Goal: Task Accomplishment & Management: Manage account settings

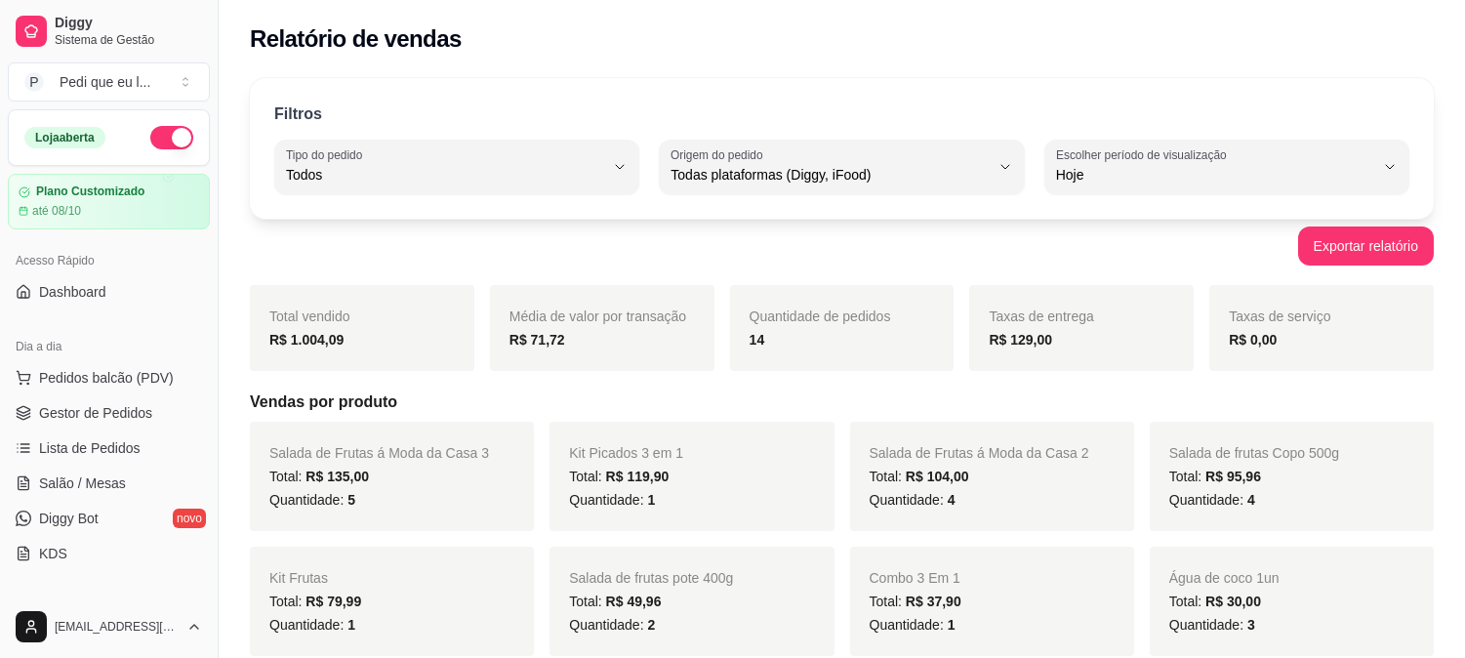
select select "ALL"
select select "0"
click at [99, 404] on span "Gestor de Pedidos" at bounding box center [95, 413] width 113 height 20
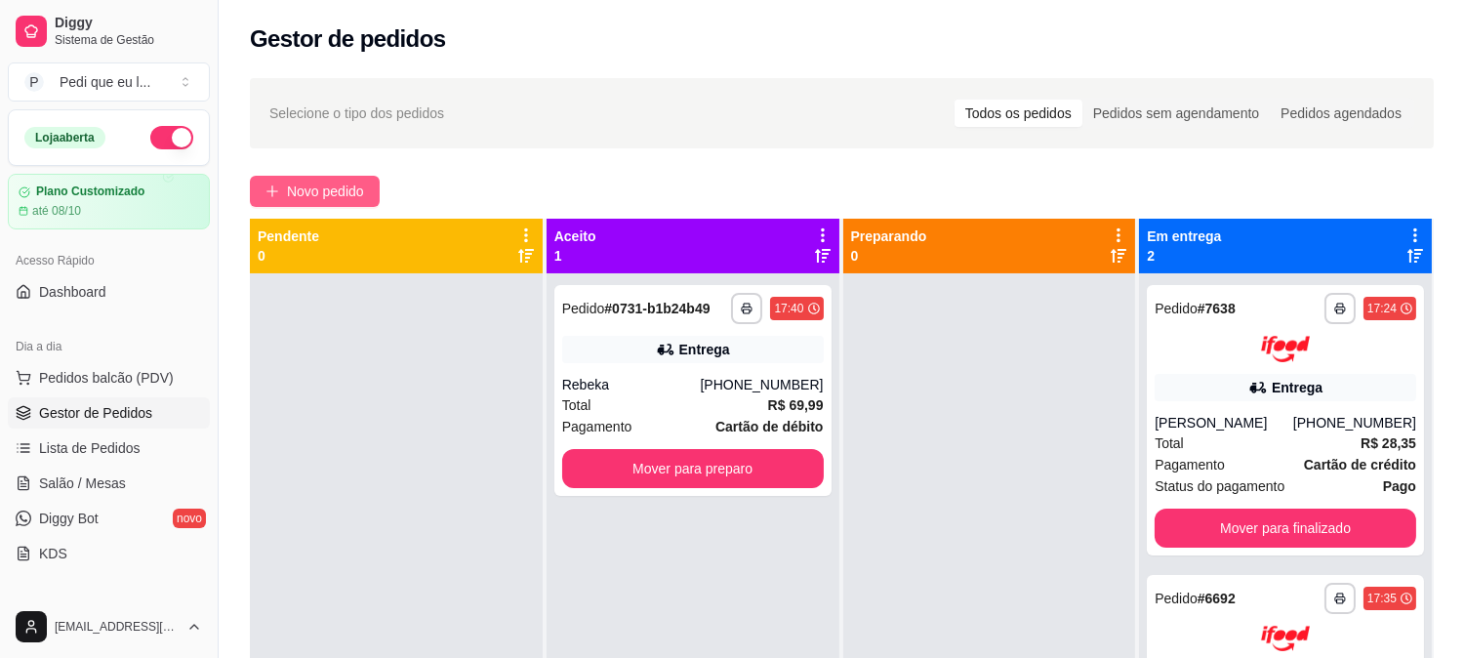
click at [352, 185] on span "Novo pedido" at bounding box center [325, 191] width 77 height 21
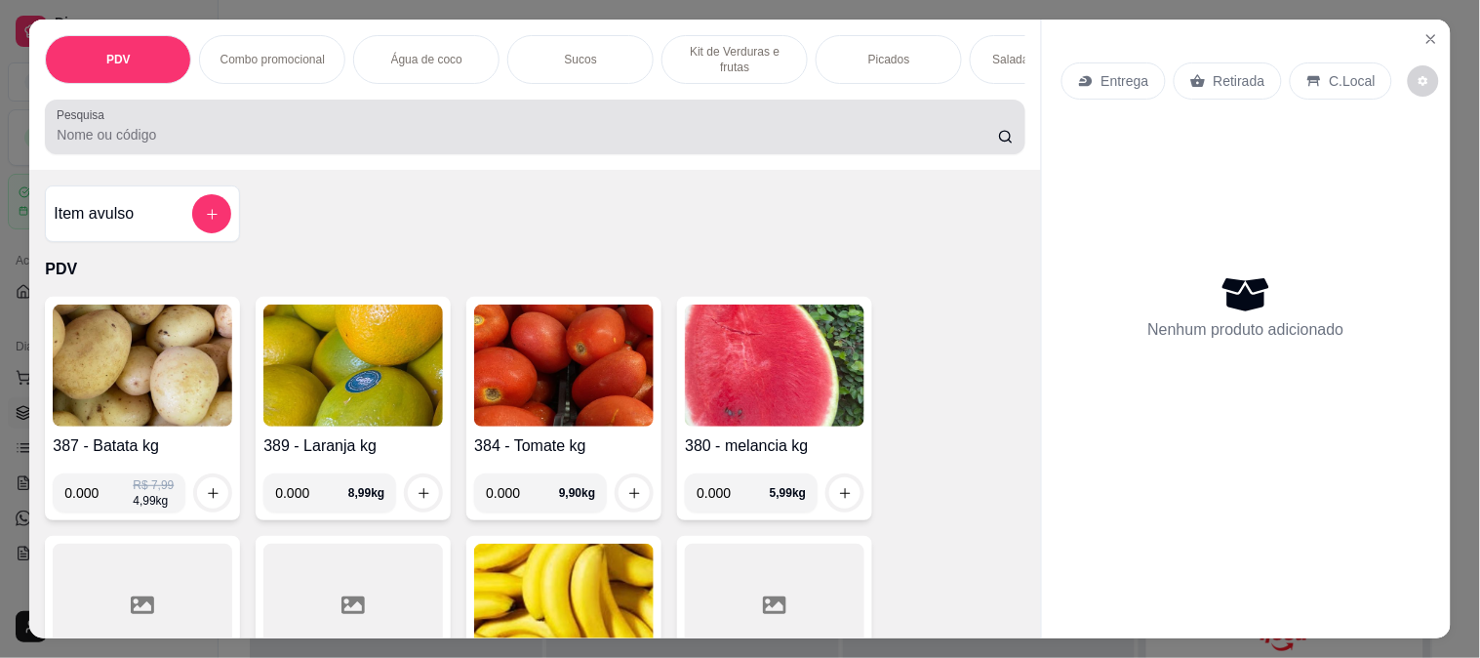
click at [471, 132] on div at bounding box center [535, 126] width 956 height 39
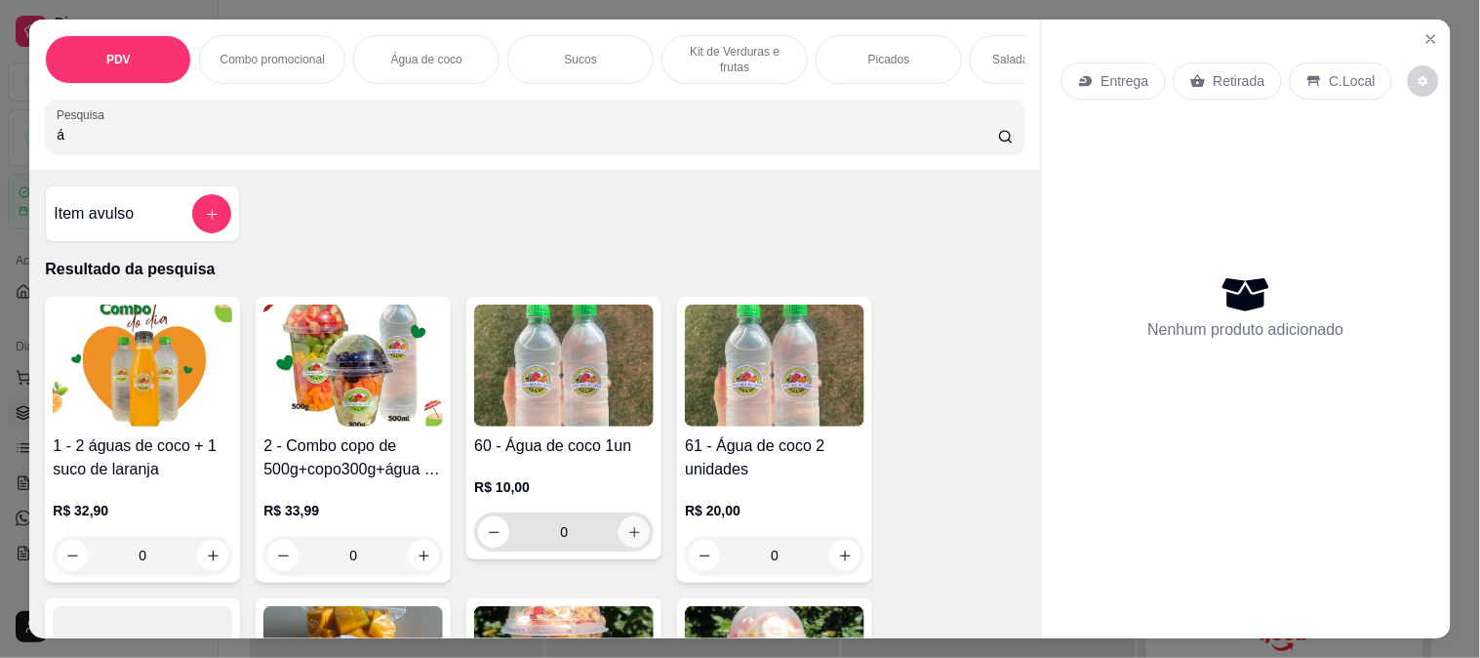
type input "á"
click at [619, 541] on button "increase-product-quantity" at bounding box center [634, 531] width 31 height 31
type input "1"
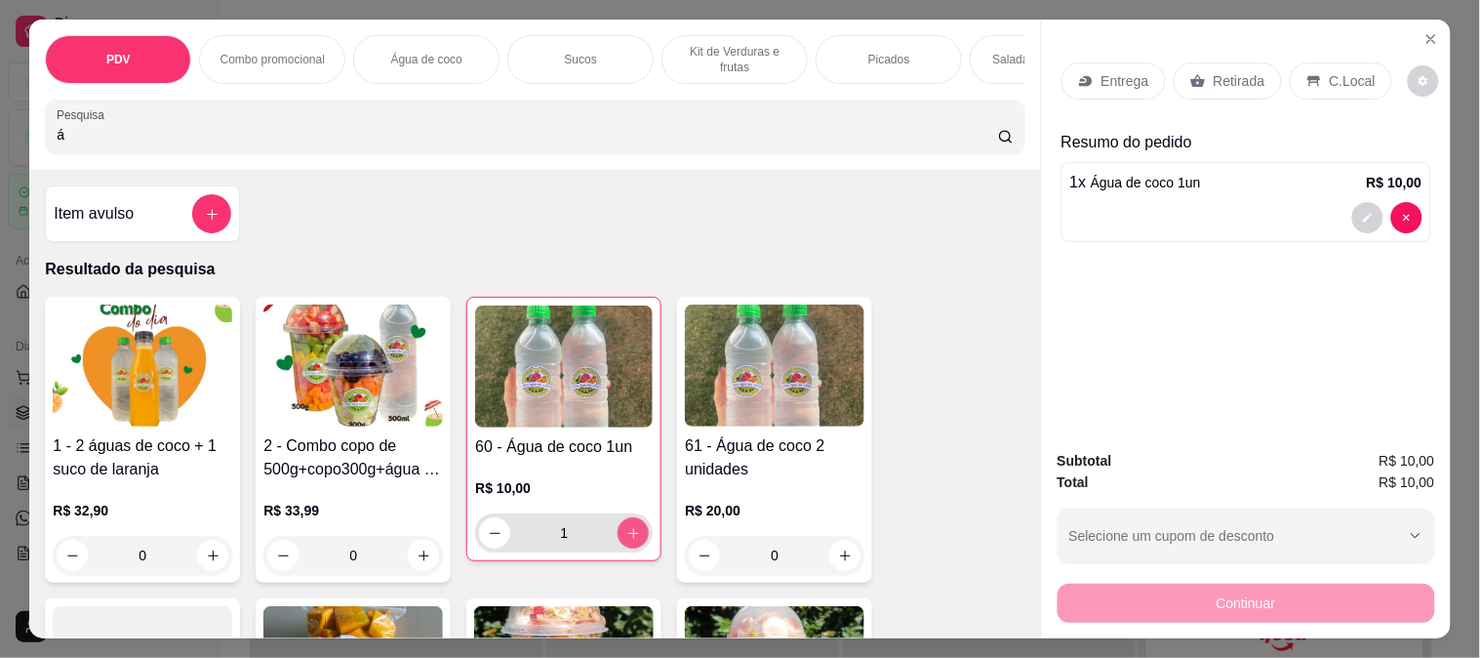
click at [618, 541] on button "increase-product-quantity" at bounding box center [633, 532] width 31 height 31
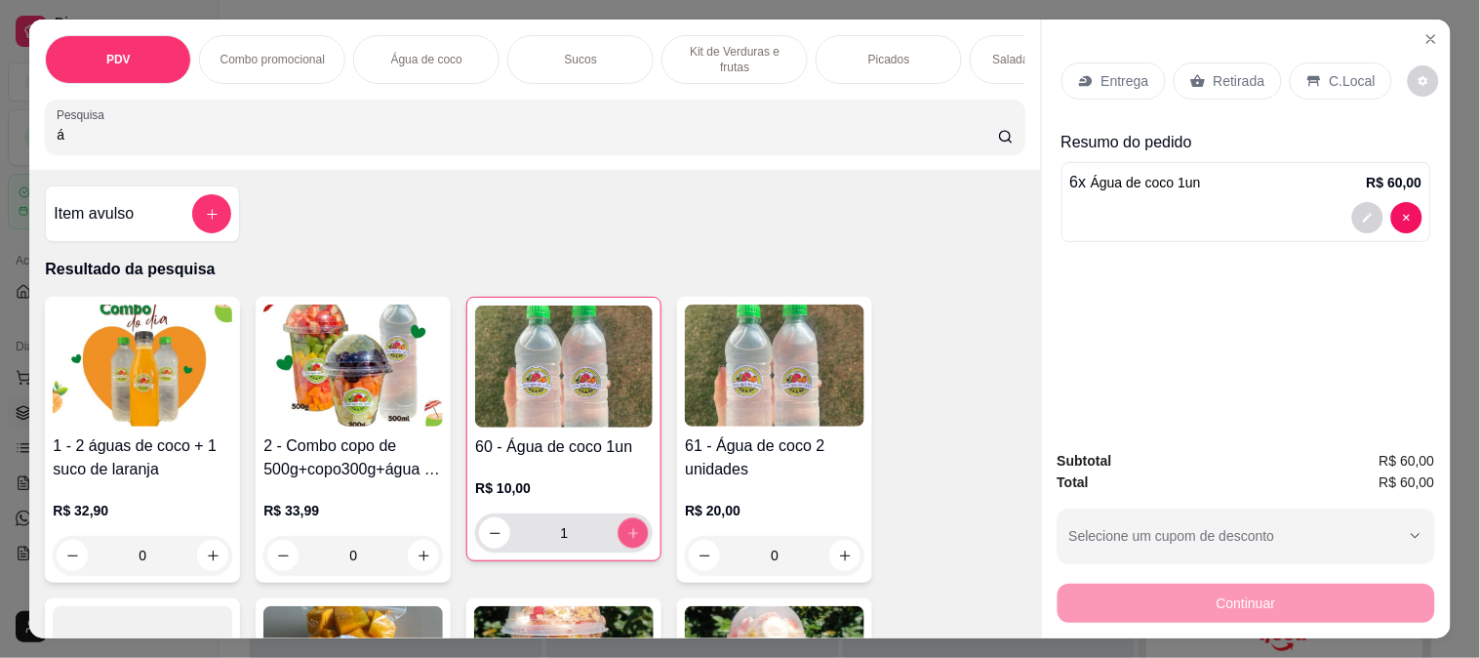
type input "6"
click at [619, 541] on button "increase-product-quantity" at bounding box center [634, 533] width 30 height 30
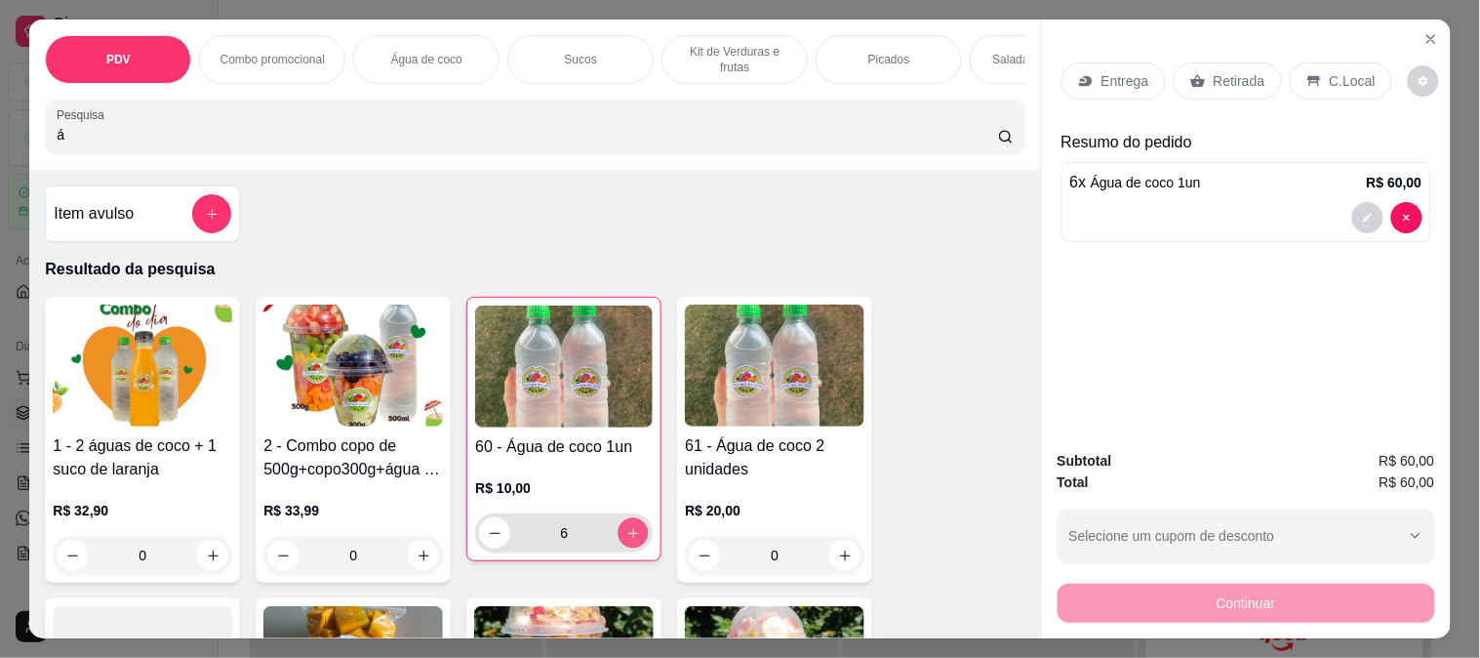
click at [627, 534] on icon "increase-product-quantity" at bounding box center [634, 533] width 15 height 15
type input "12"
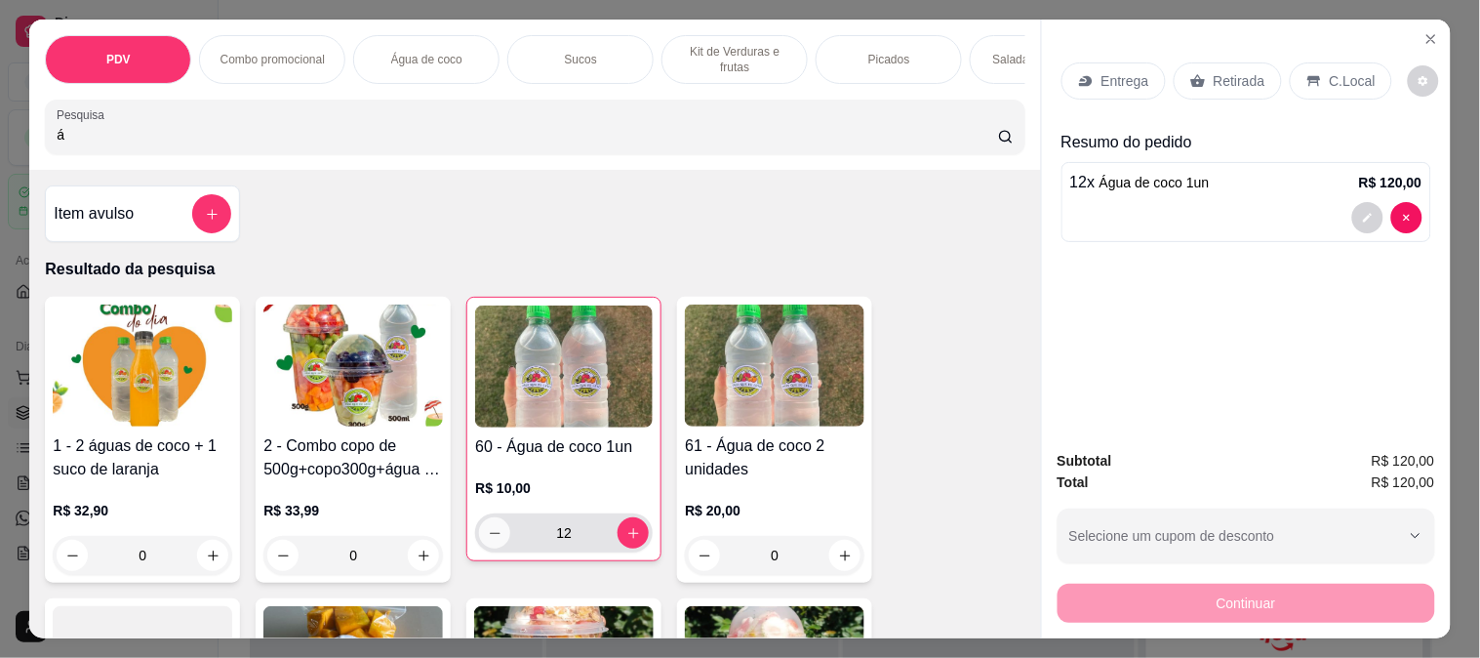
click at [488, 541] on icon "decrease-product-quantity" at bounding box center [495, 533] width 15 height 15
click at [488, 538] on icon "decrease-product-quantity" at bounding box center [495, 533] width 15 height 15
type input "10"
click at [488, 538] on icon "decrease-product-quantity" at bounding box center [495, 533] width 15 height 15
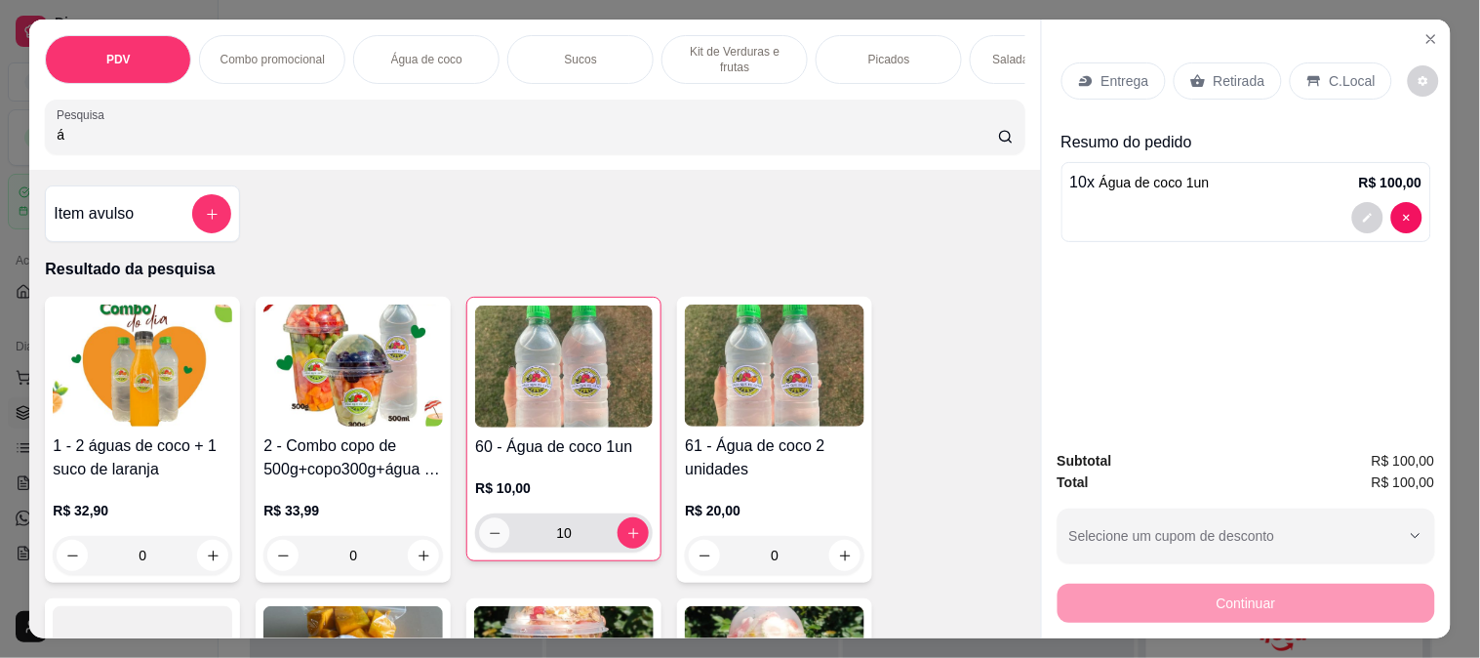
type input "9"
click at [488, 538] on icon "decrease-product-quantity" at bounding box center [495, 533] width 15 height 15
type input "8"
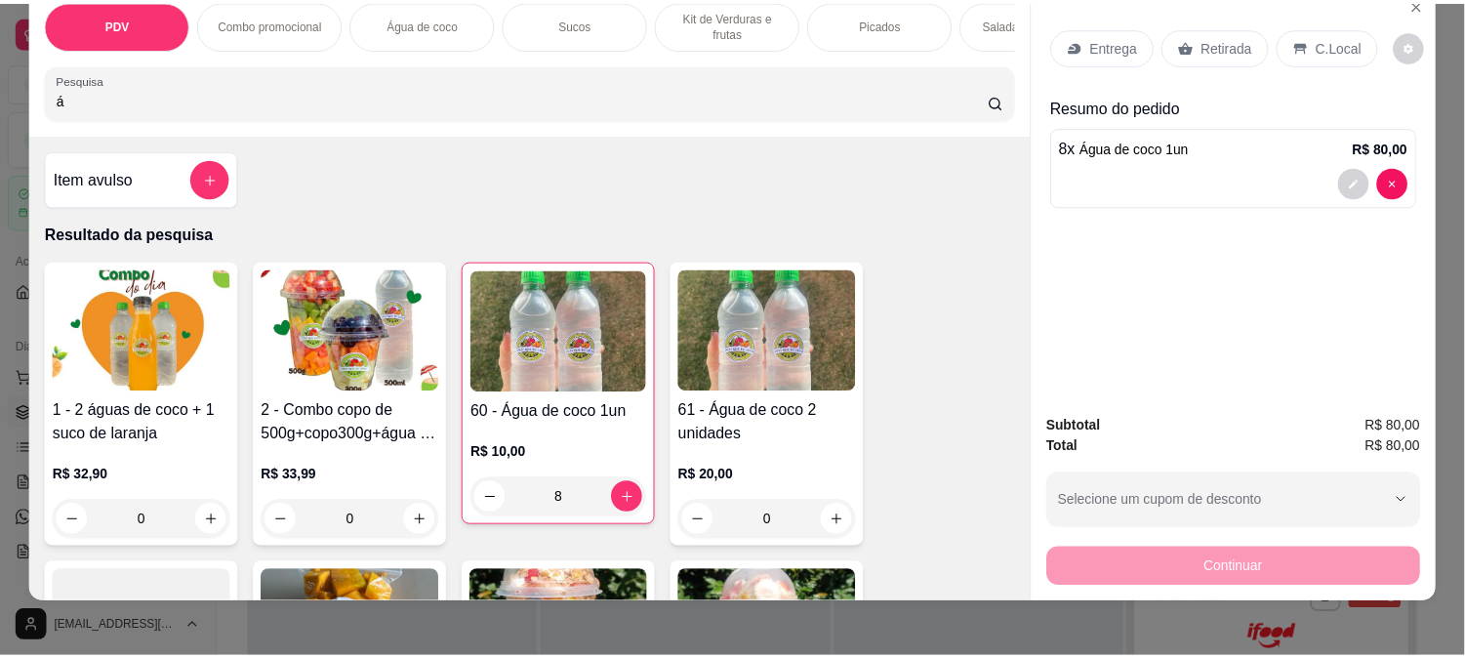
scroll to position [51, 0]
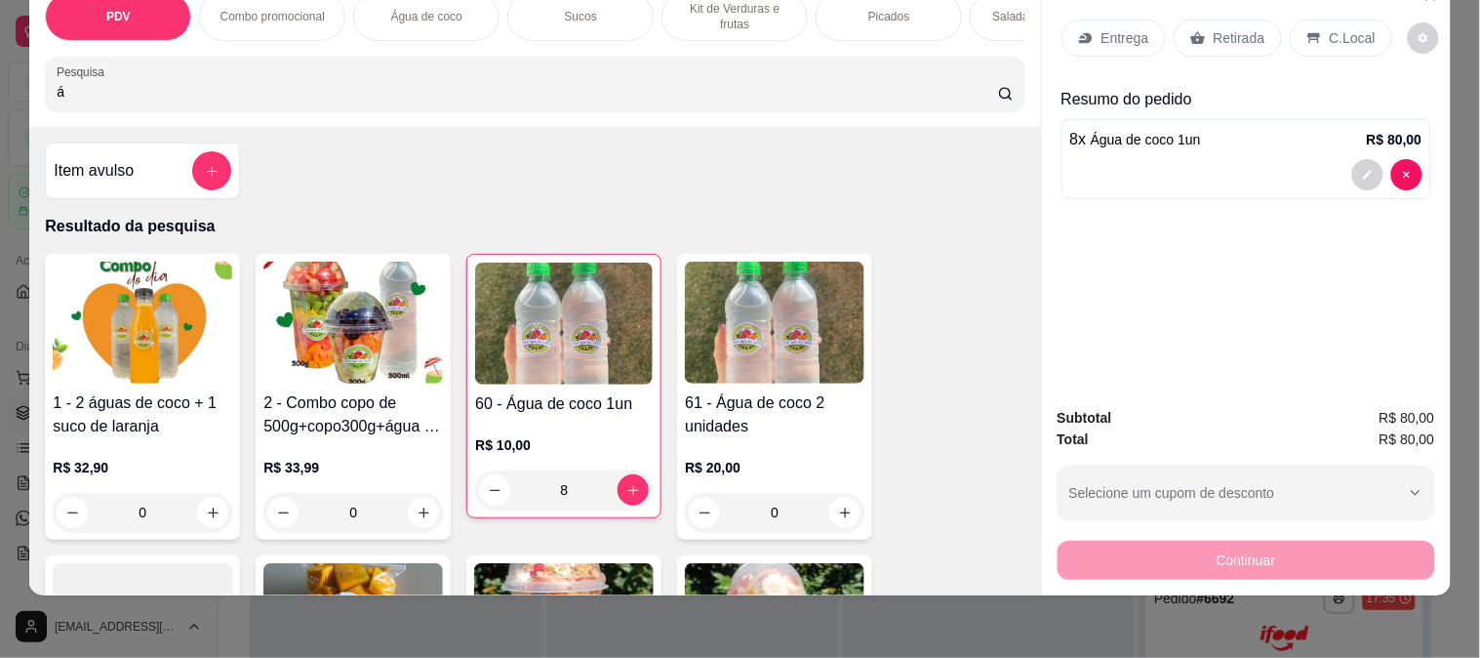
click at [1084, 33] on icon at bounding box center [1085, 38] width 13 height 11
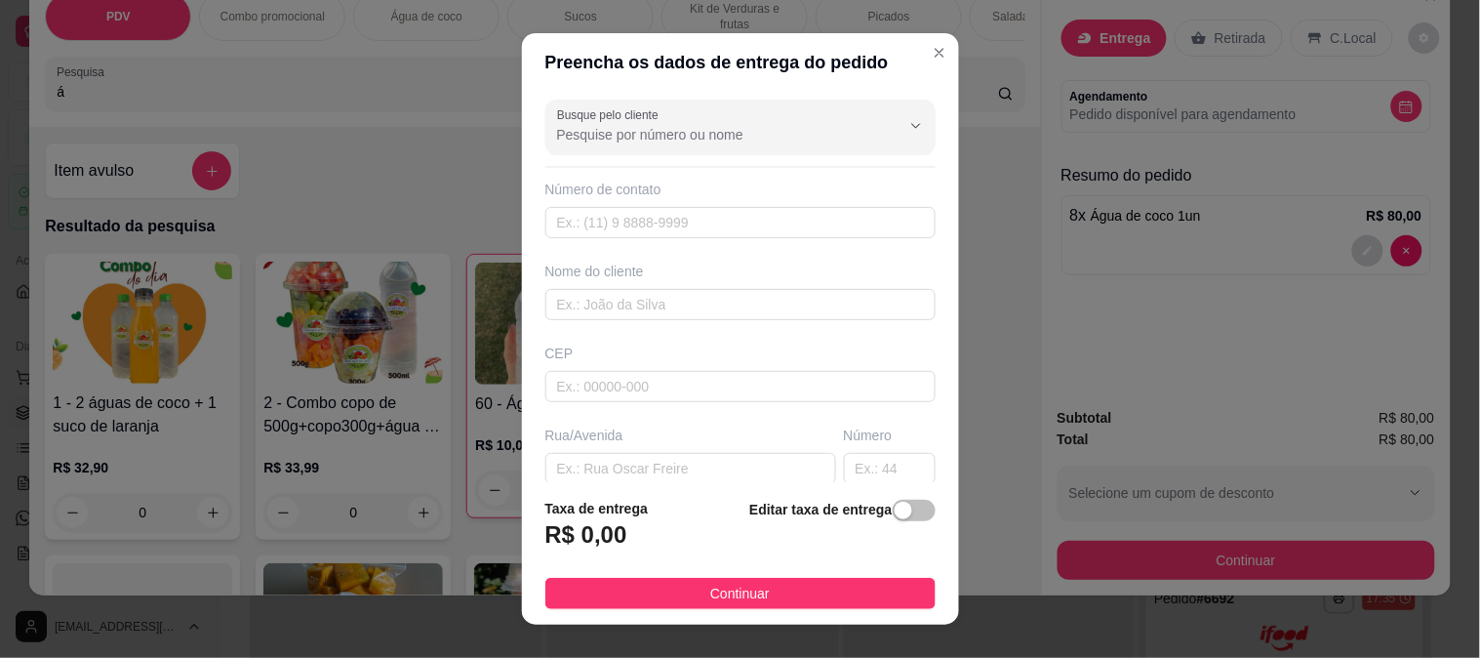
click at [677, 133] on input "Busque pelo cliente" at bounding box center [713, 135] width 312 height 20
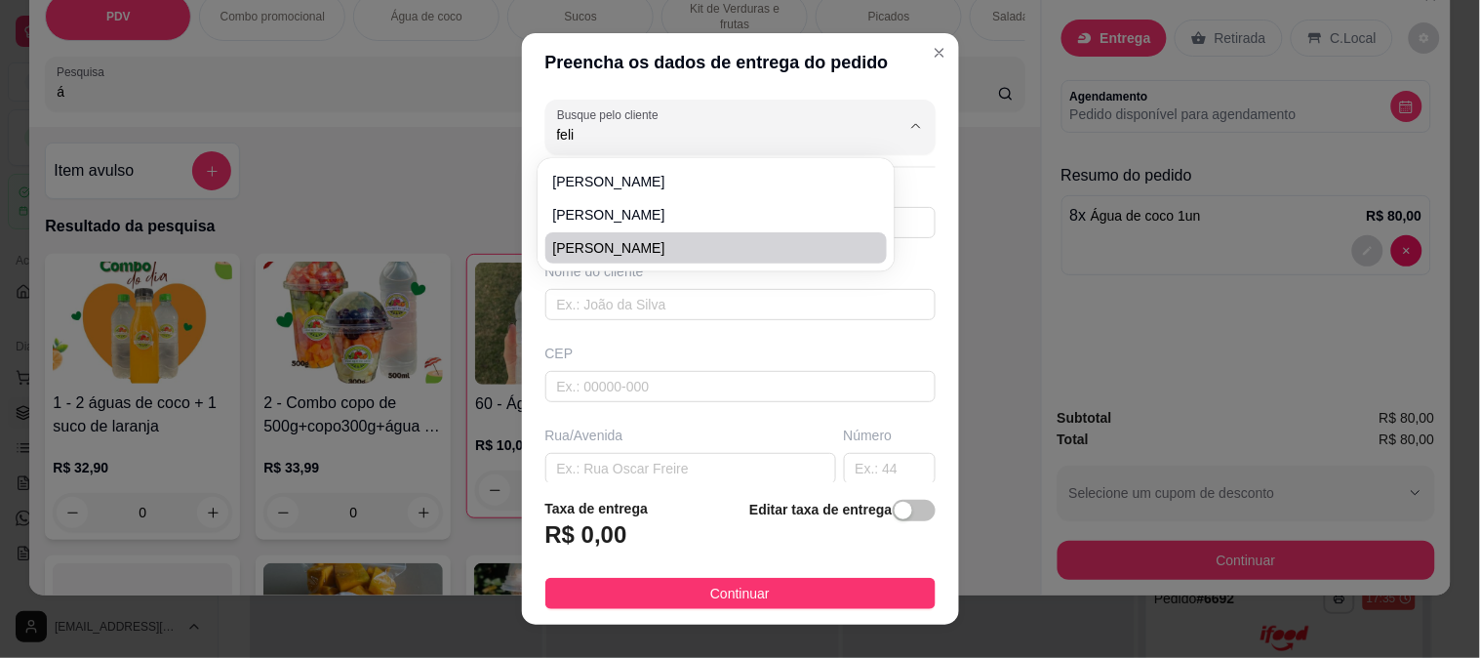
click at [586, 248] on span "[PERSON_NAME]" at bounding box center [706, 248] width 307 height 20
type input "[PERSON_NAME]"
type input "8396076138"
type input "[PERSON_NAME]"
type input "78556527"
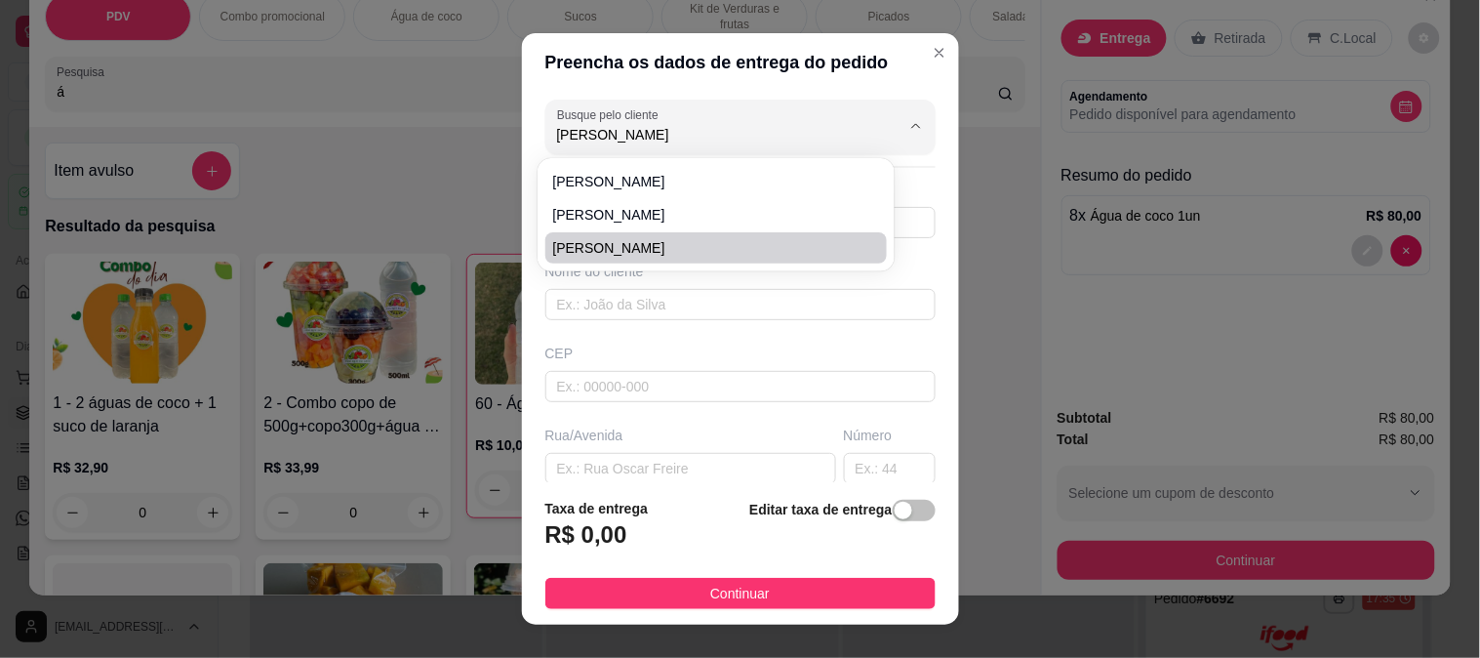
type input "RUA [PERSON_NAME]"
type input "680"
type input "Aquarela Brasil Residencial"
type input "Sinop"
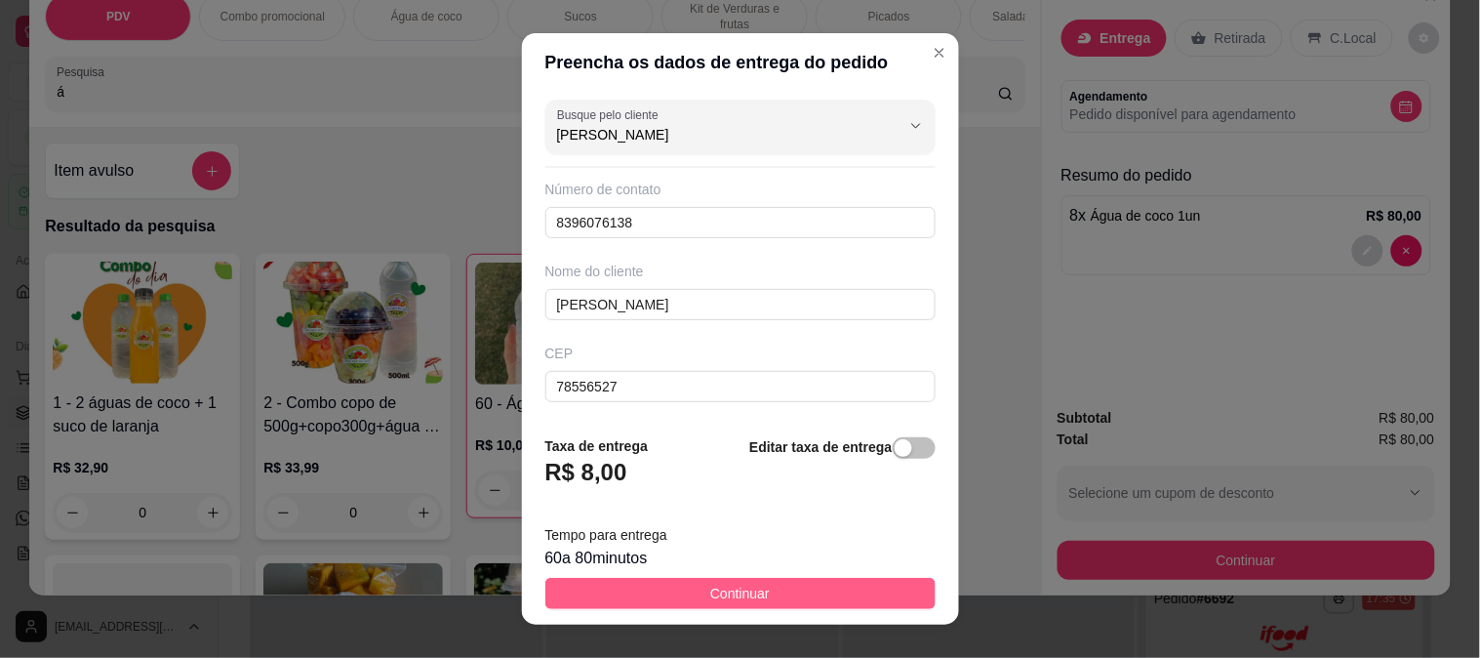
type input "[PERSON_NAME]"
click at [648, 593] on button "Continuar" at bounding box center [741, 593] width 390 height 31
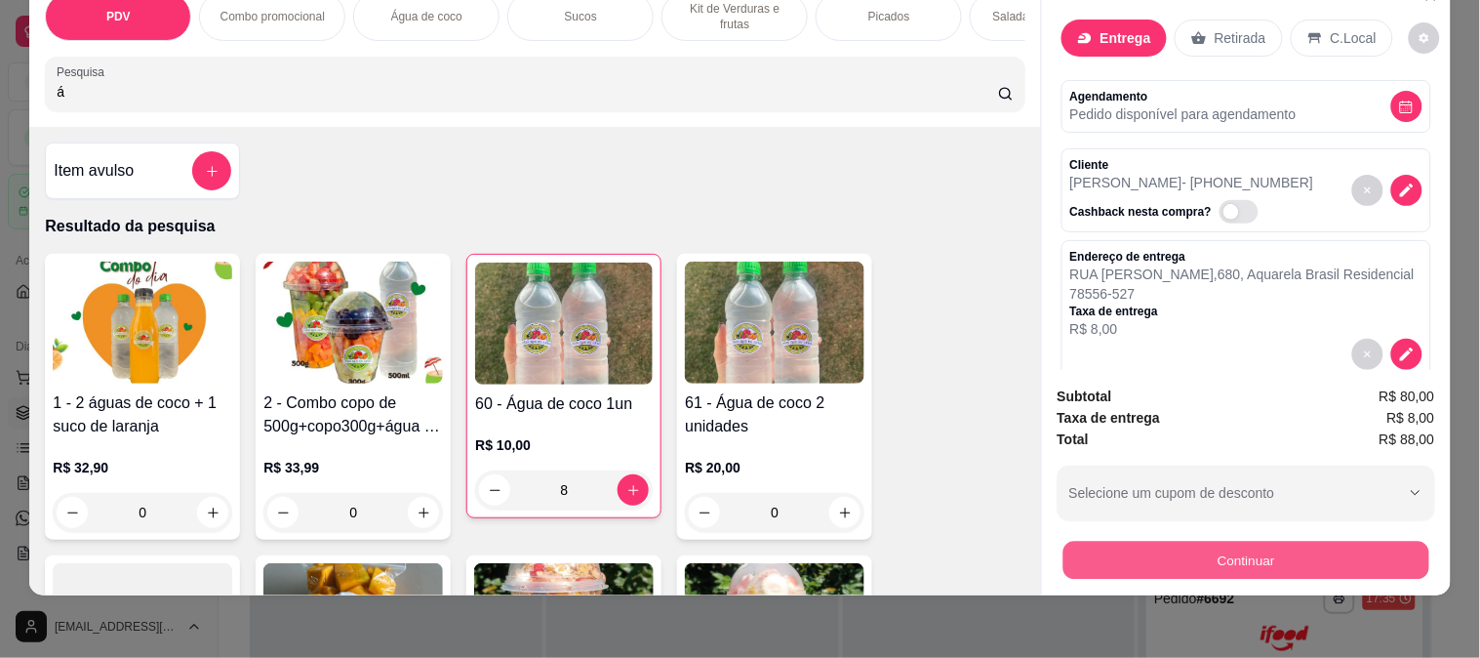
click at [1313, 541] on button "Continuar" at bounding box center [1246, 560] width 366 height 38
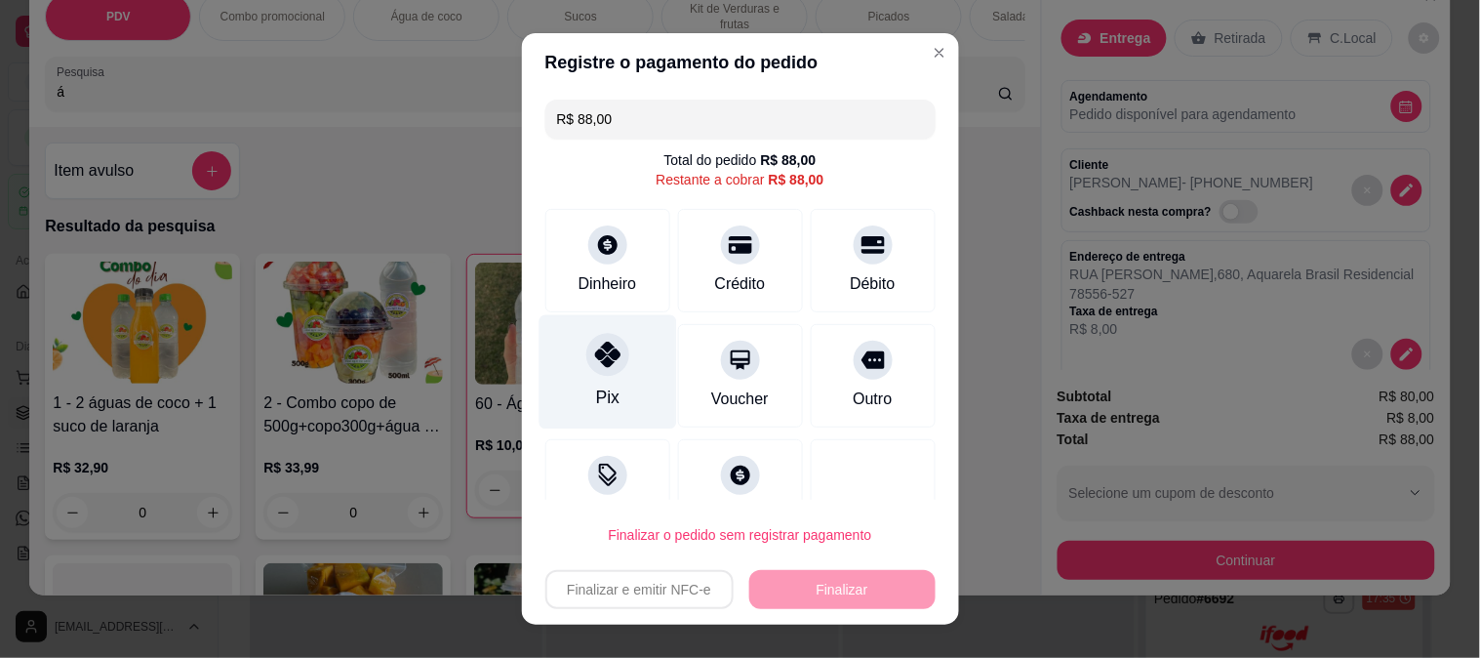
click at [570, 372] on div "Pix" at bounding box center [608, 371] width 138 height 114
type input "R$ 0,00"
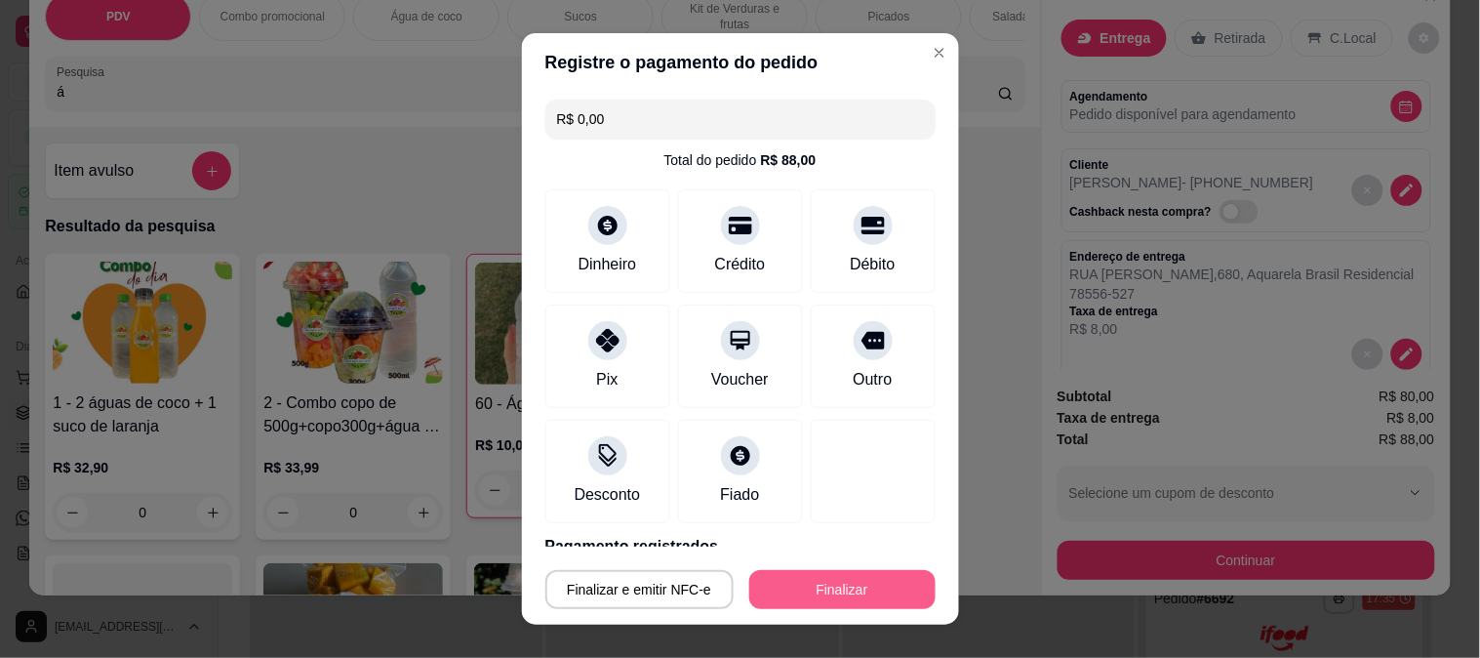
click at [790, 583] on button "Finalizar" at bounding box center [842, 589] width 186 height 39
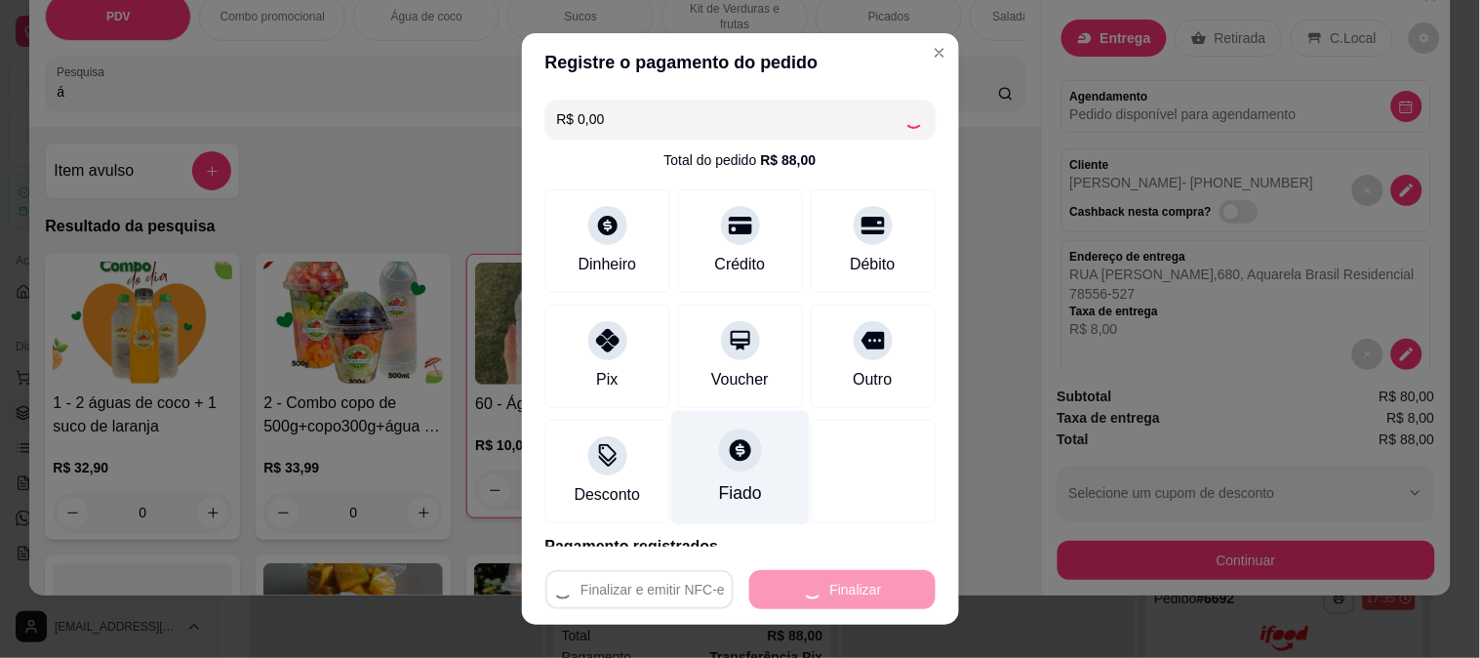
type input "0"
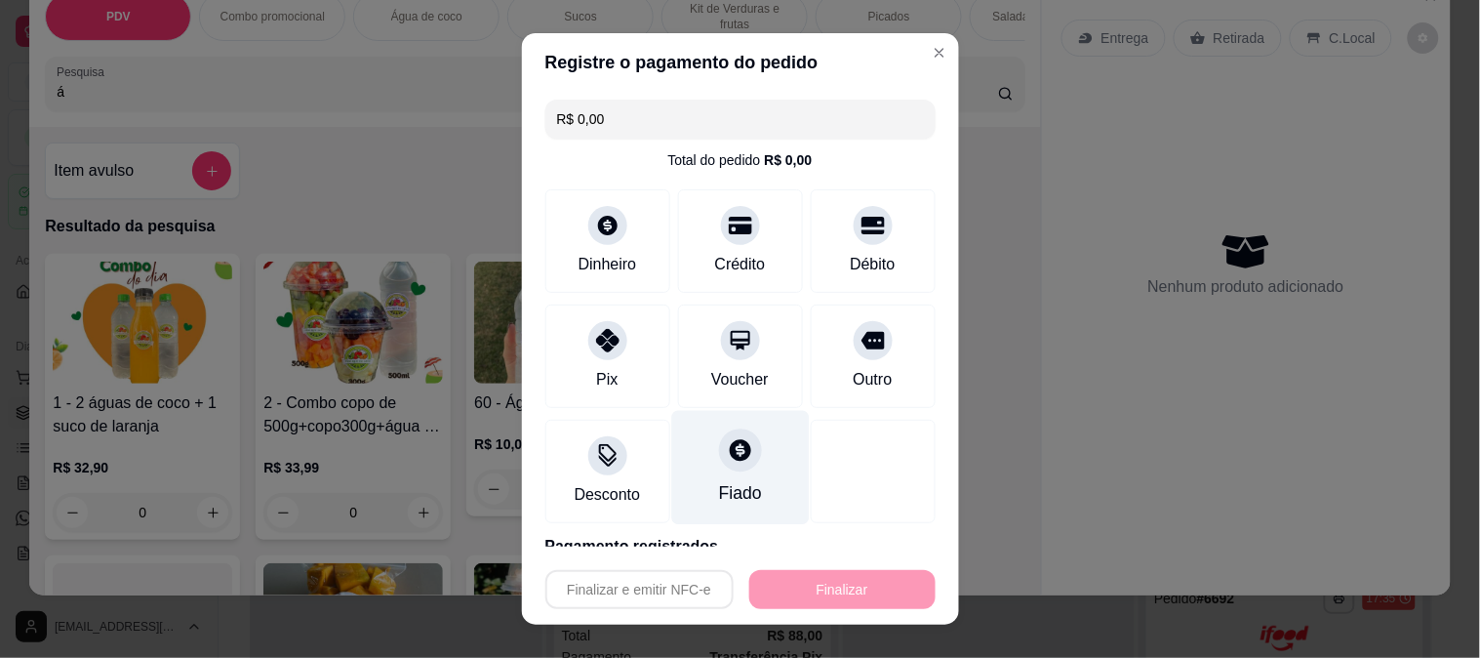
type input "-R$ 88,00"
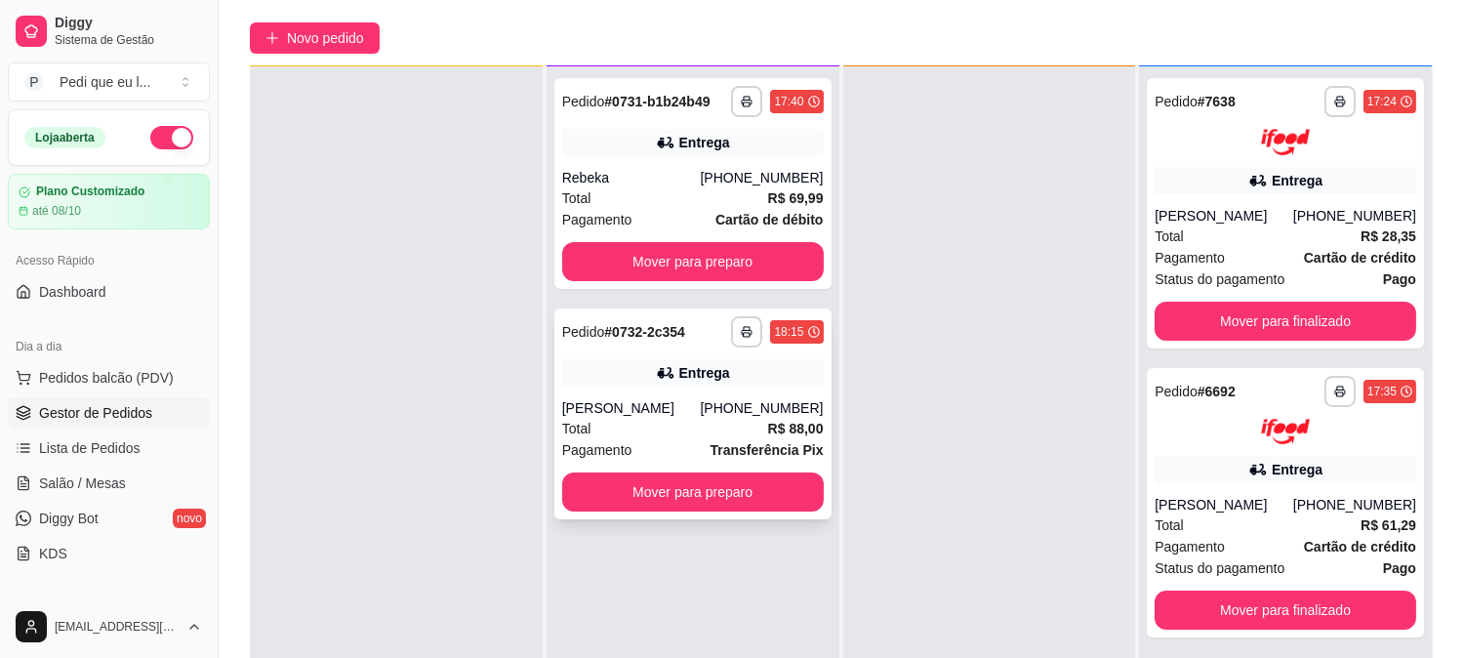
scroll to position [298, 0]
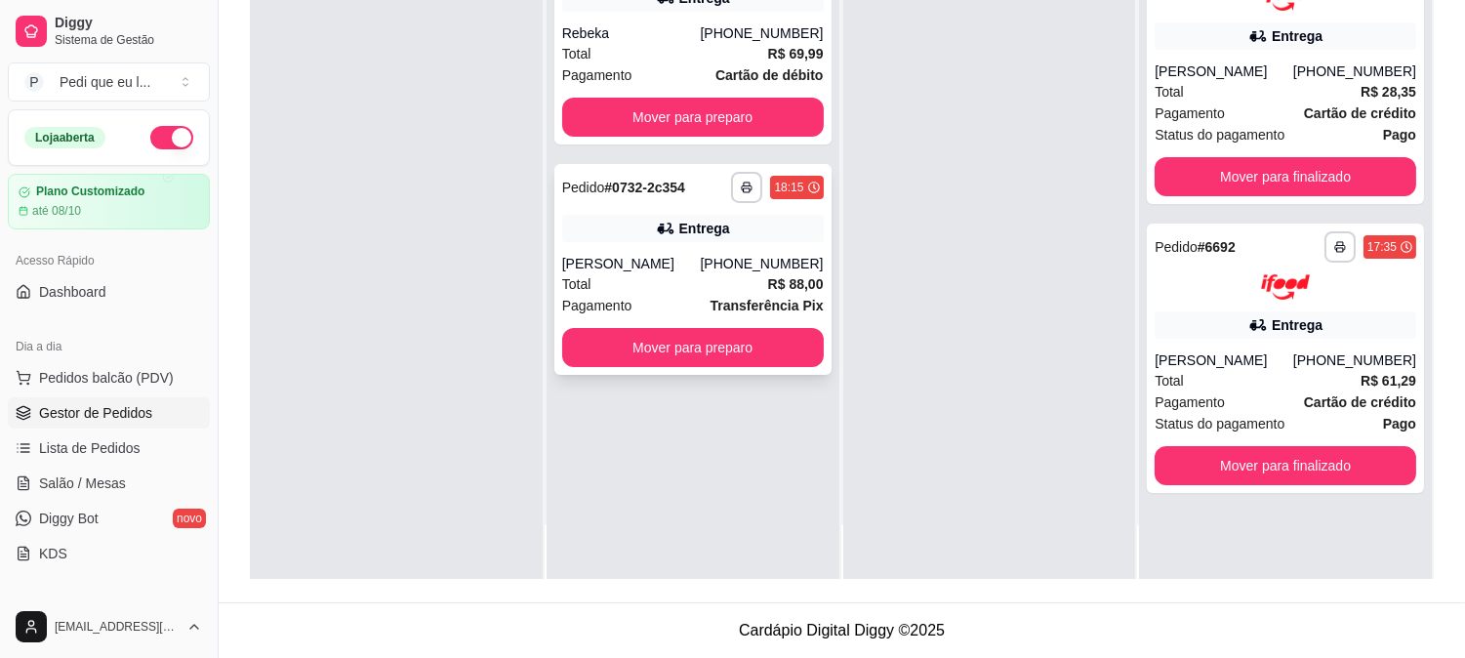
click at [659, 250] on div "**********" at bounding box center [692, 269] width 277 height 211
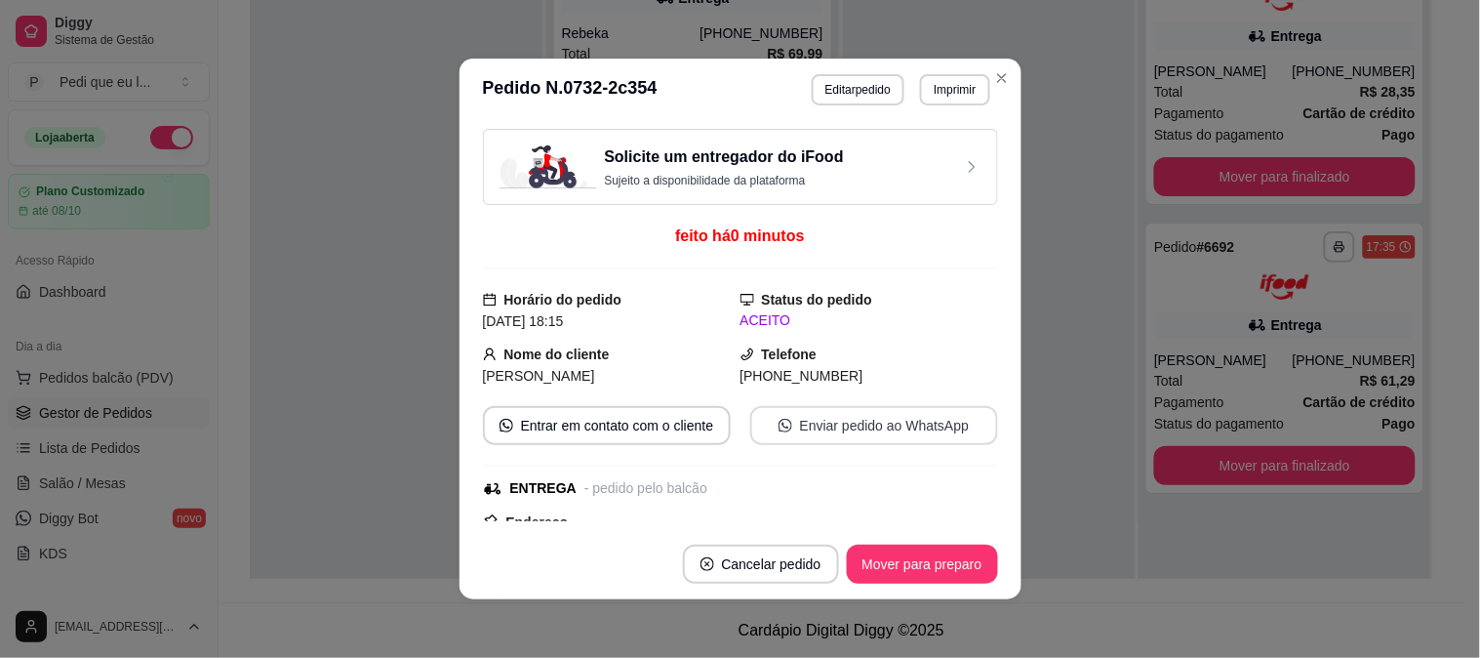
click at [886, 442] on button "Enviar pedido ao WhatsApp" at bounding box center [874, 425] width 248 height 39
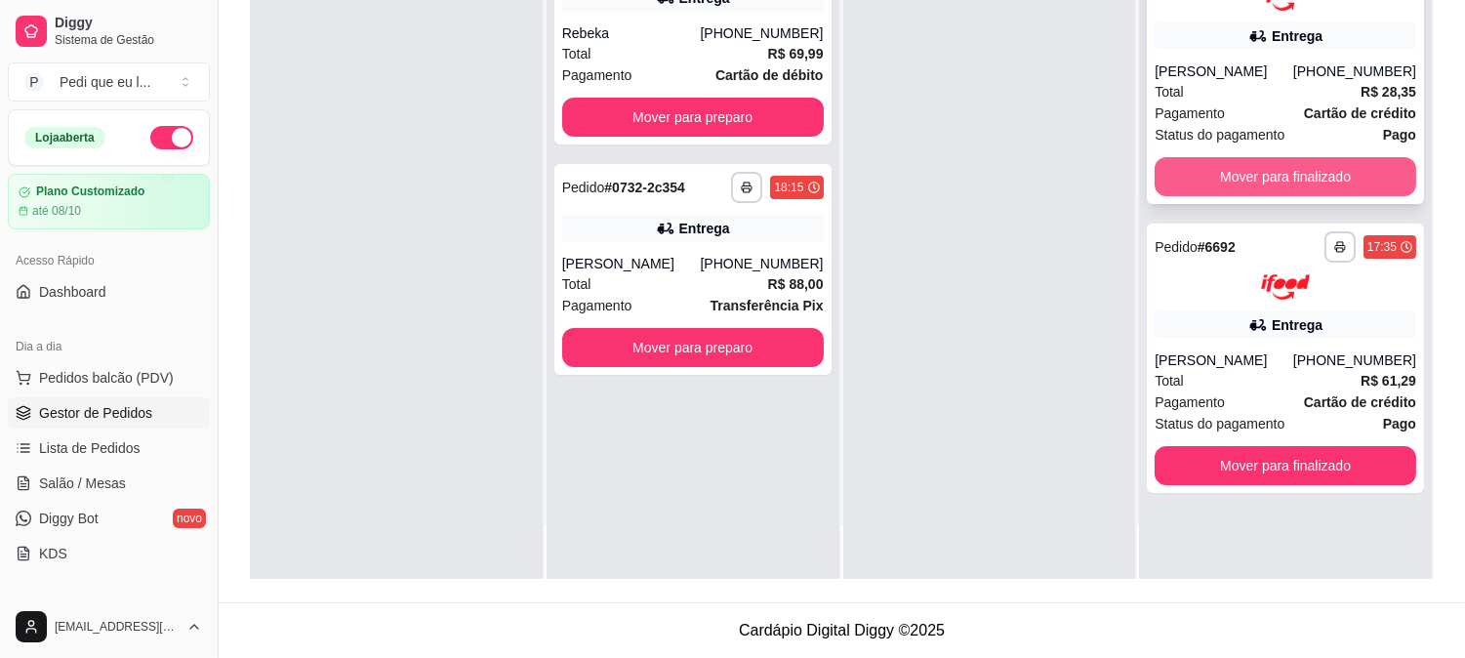
click at [1283, 173] on button "Mover para finalizado" at bounding box center [1285, 176] width 262 height 39
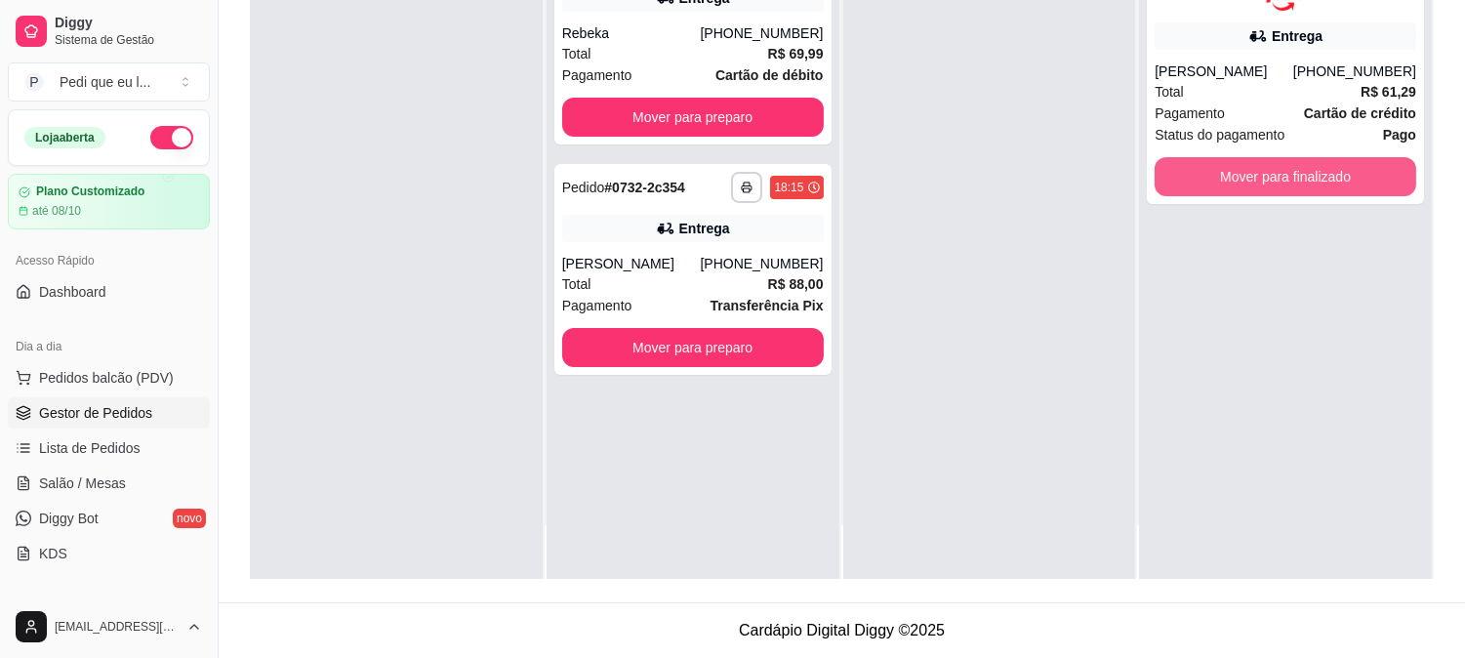
click at [1283, 173] on button "Mover para finalizado" at bounding box center [1285, 176] width 262 height 39
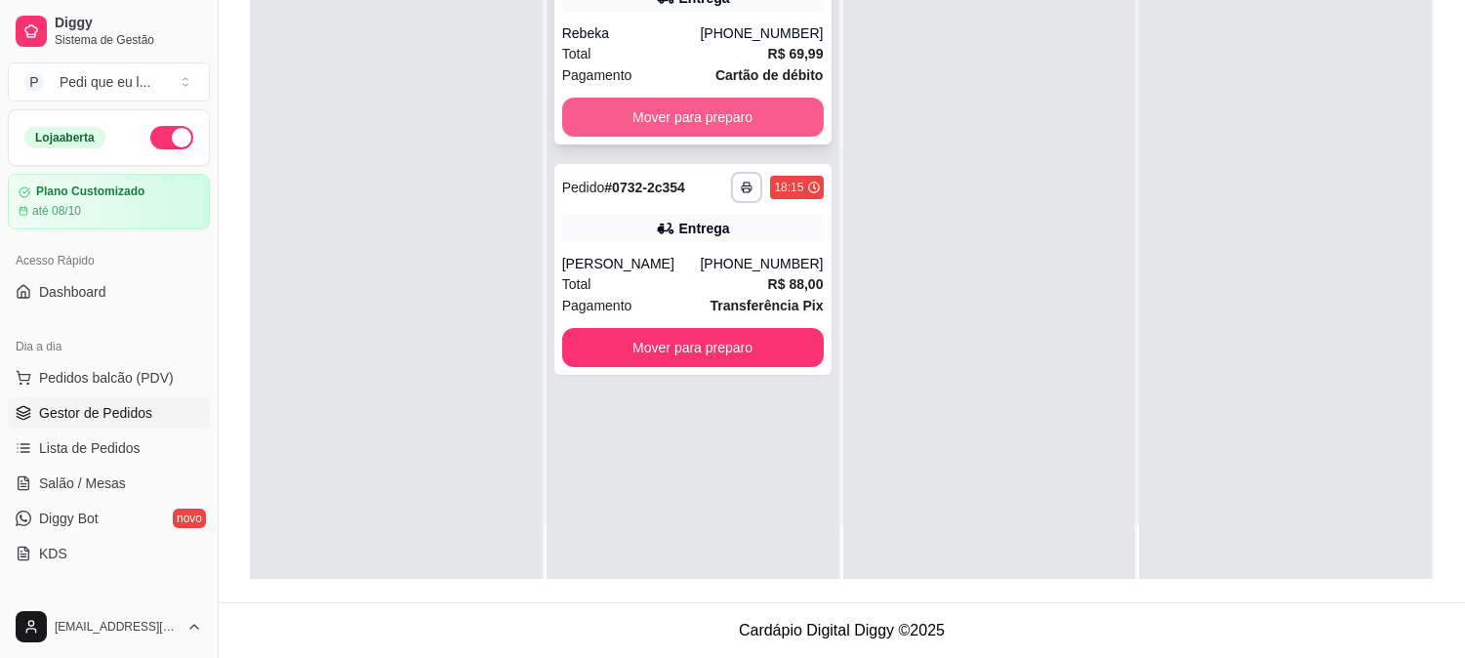
click at [695, 108] on button "Mover para preparo" at bounding box center [693, 117] width 262 height 39
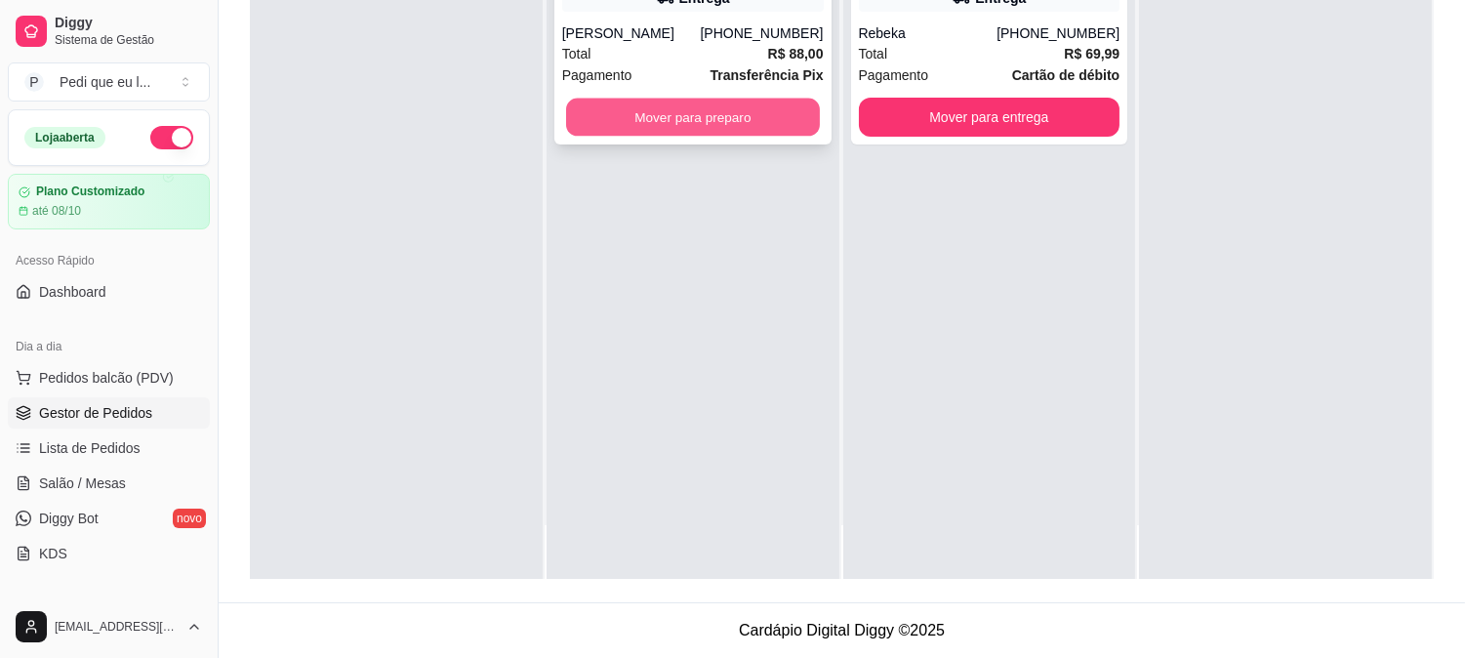
click at [712, 112] on button "Mover para preparo" at bounding box center [693, 118] width 254 height 38
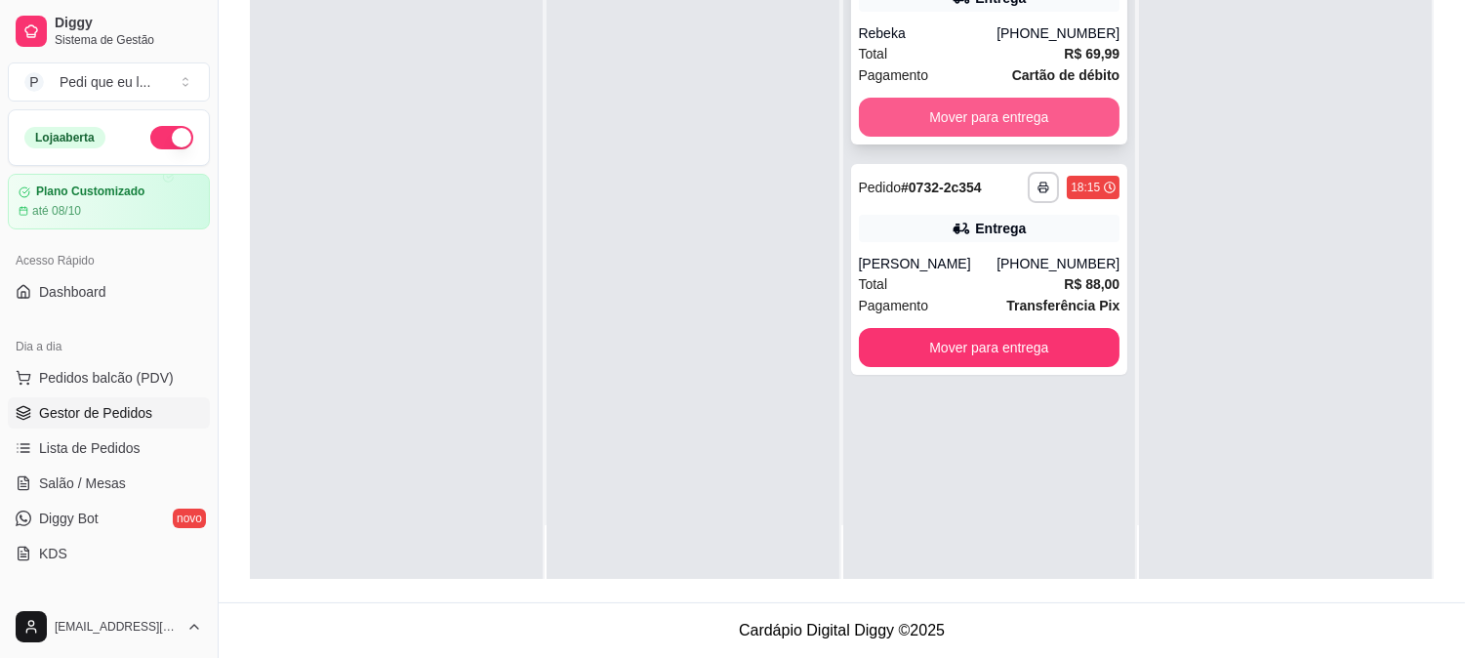
click at [993, 107] on button "Mover para entrega" at bounding box center [990, 117] width 262 height 39
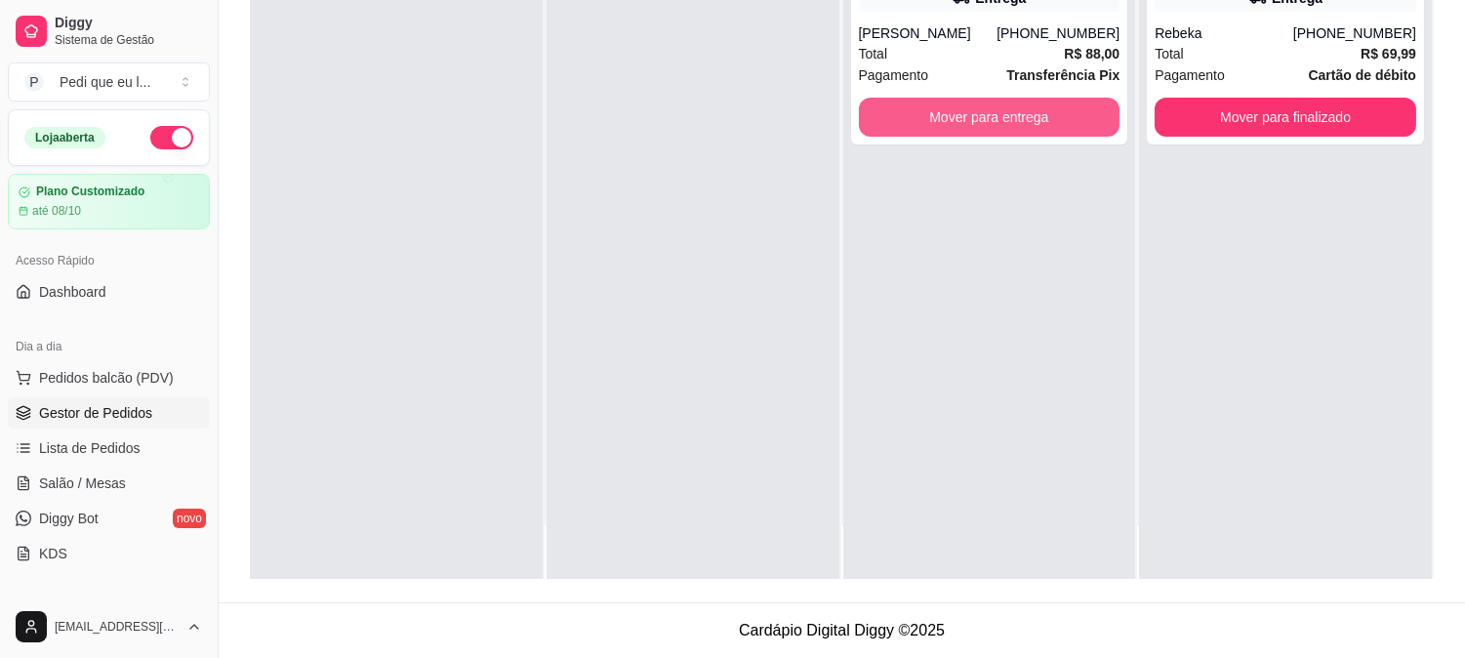
click at [993, 108] on button "Mover para entrega" at bounding box center [990, 117] width 262 height 39
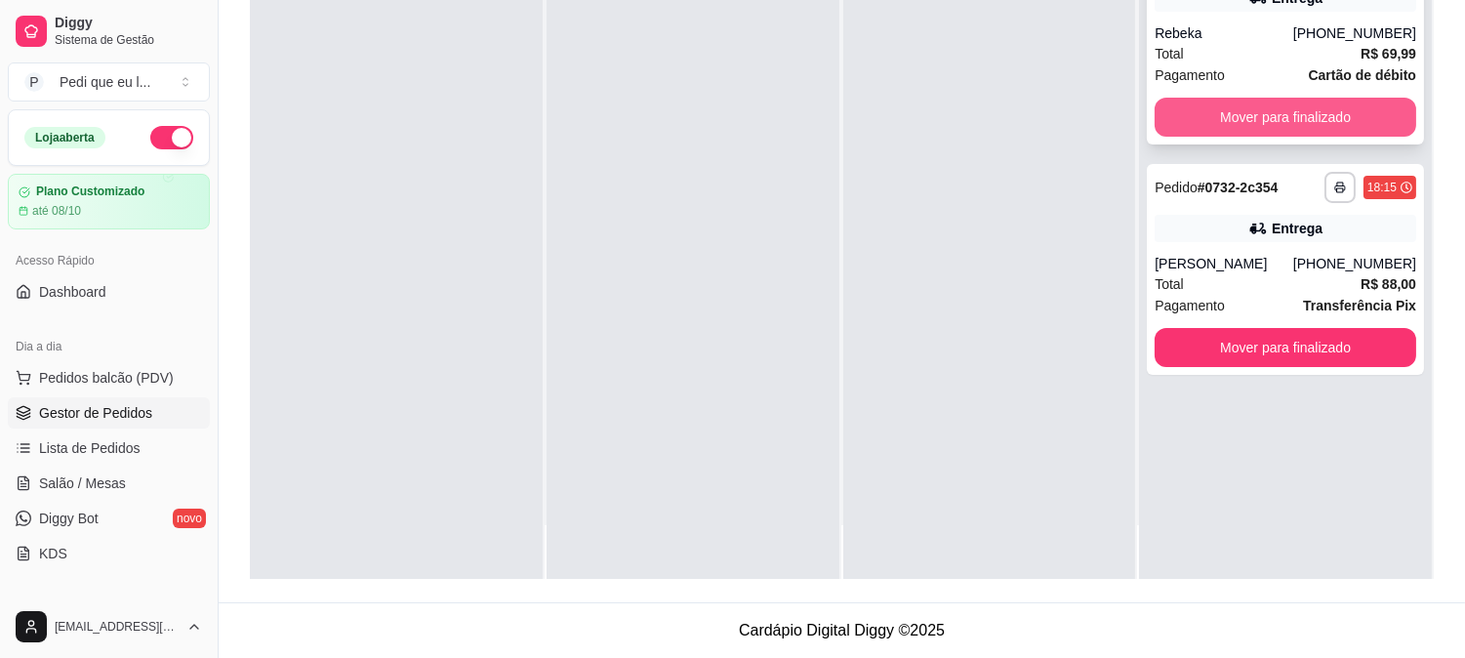
click at [1302, 112] on button "Mover para finalizado" at bounding box center [1285, 117] width 262 height 39
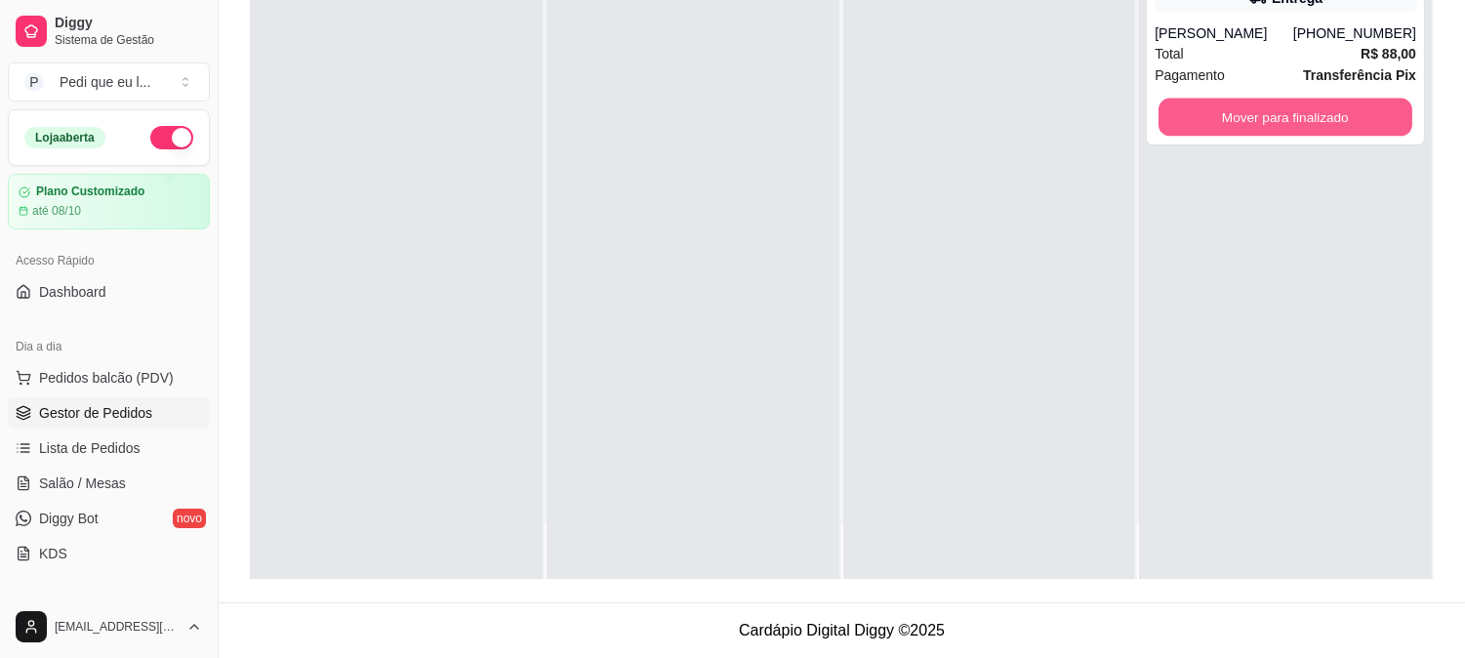
click at [1300, 115] on button "Mover para finalizado" at bounding box center [1285, 118] width 254 height 38
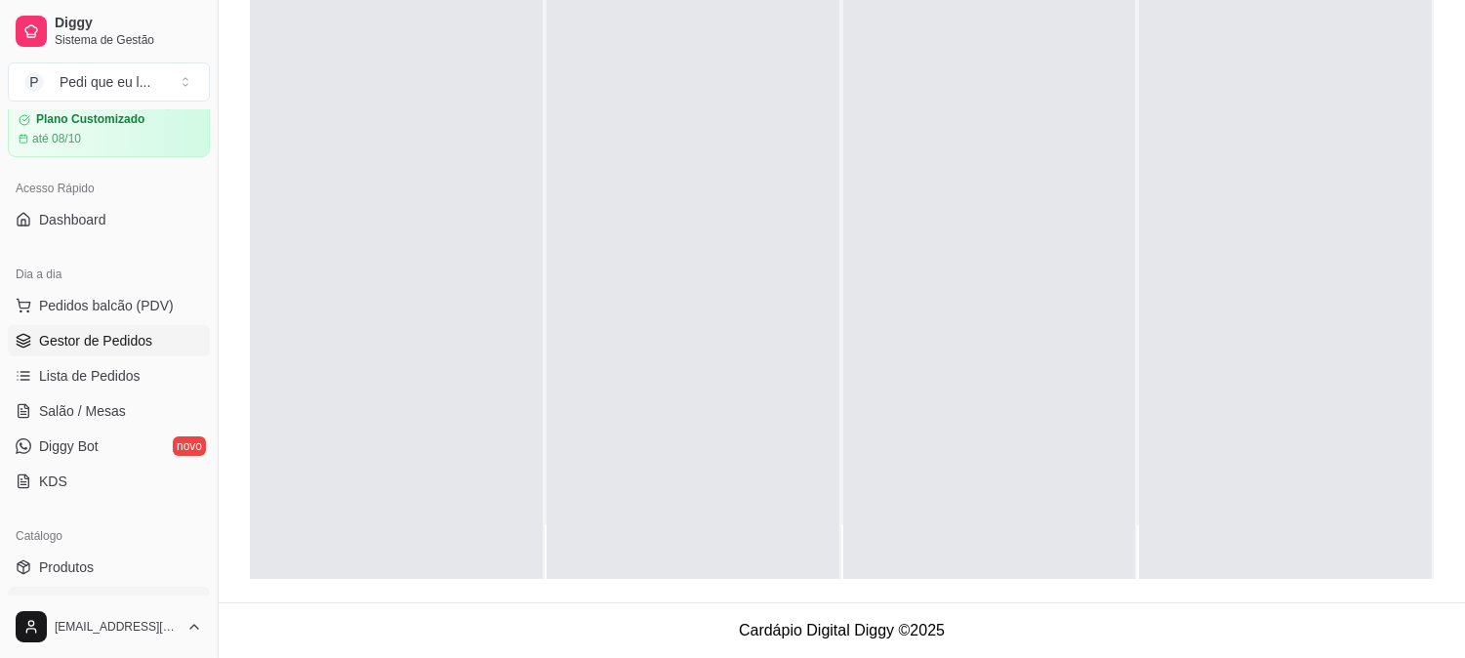
scroll to position [217, 0]
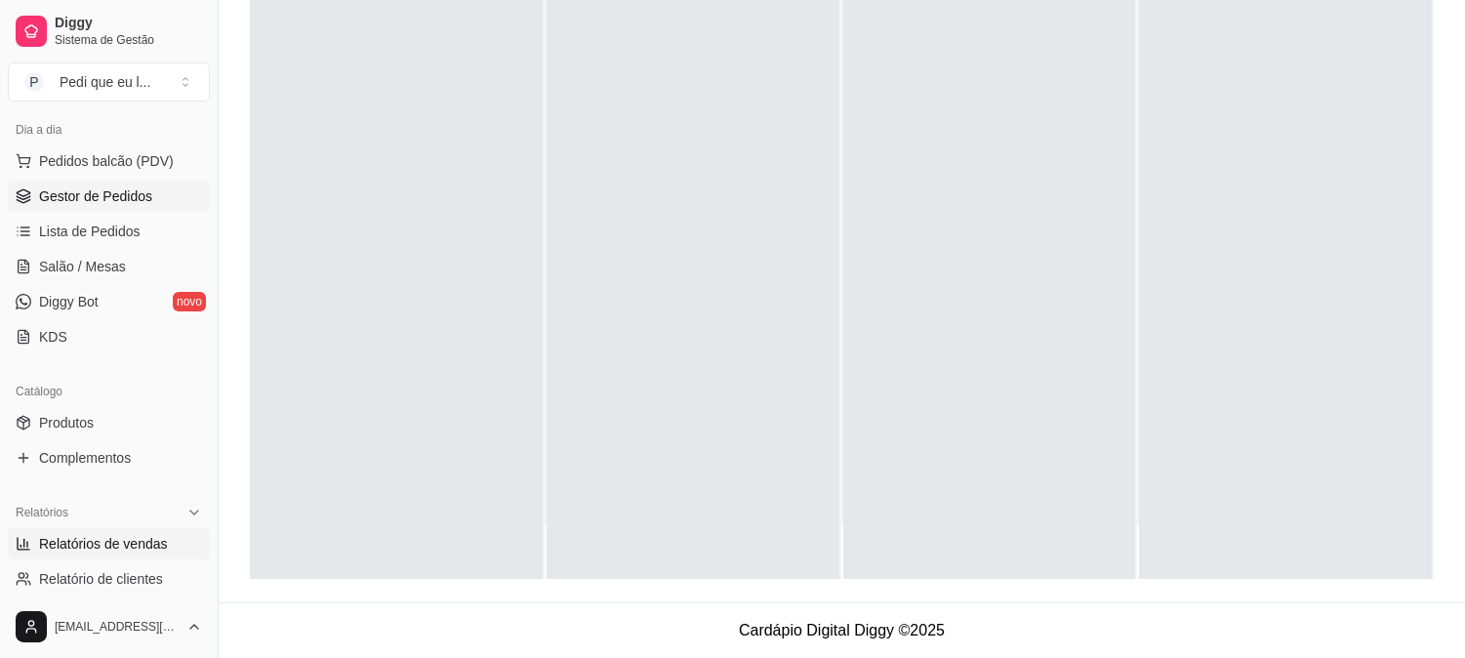
click at [137, 542] on span "Relatórios de vendas" at bounding box center [103, 544] width 129 height 20
select select "ALL"
select select "0"
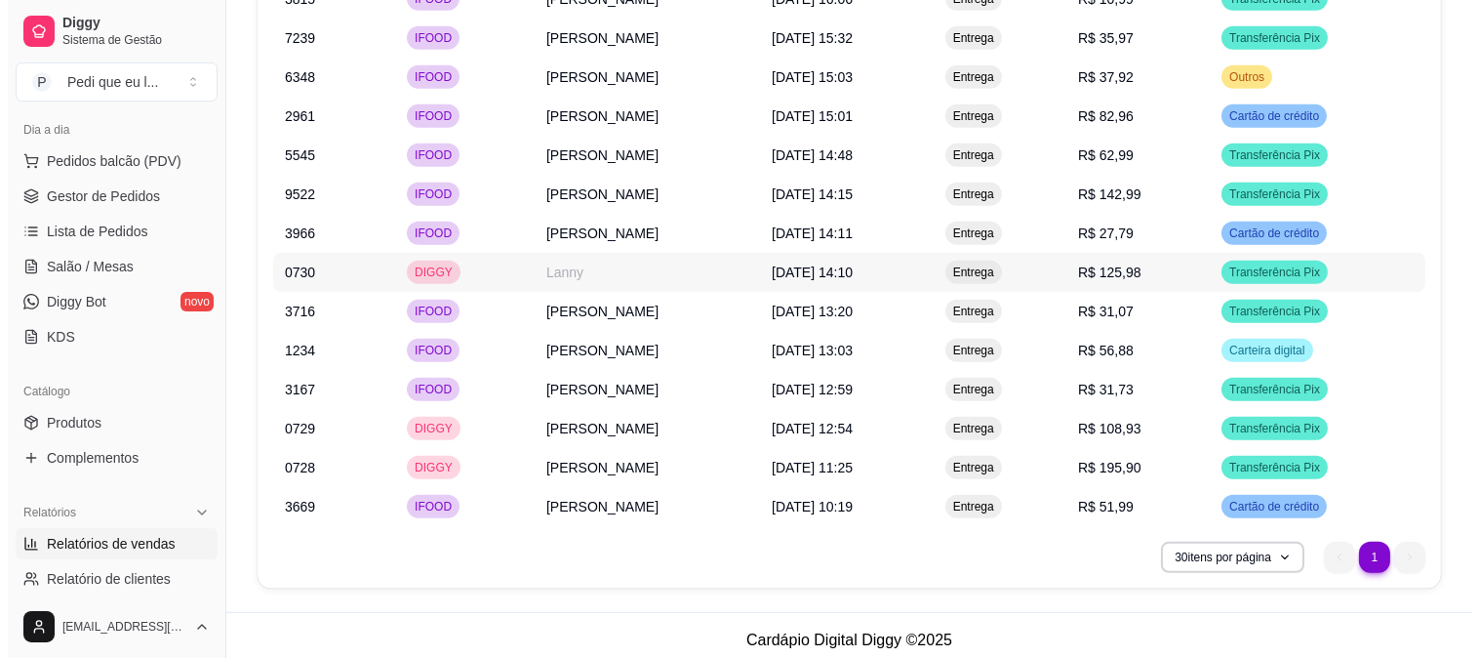
scroll to position [2134, 0]
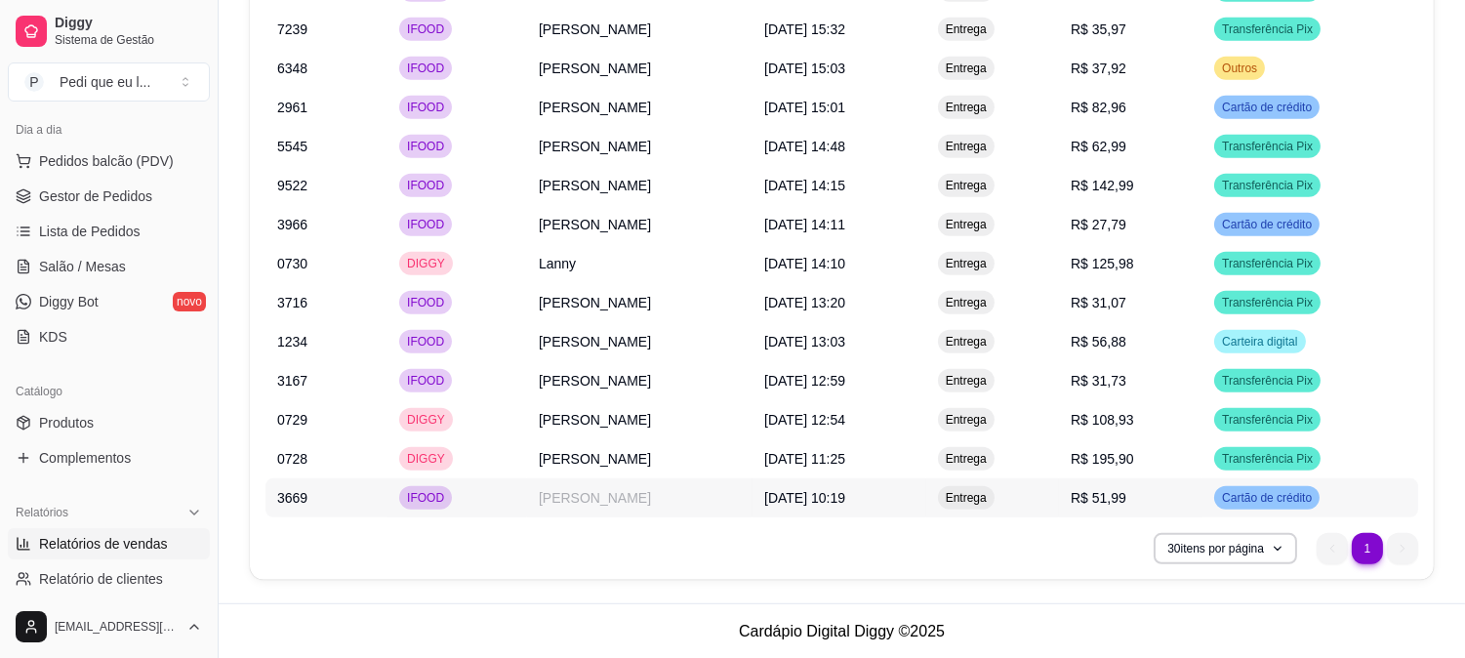
click at [588, 493] on td "[PERSON_NAME]" at bounding box center [639, 497] width 225 height 39
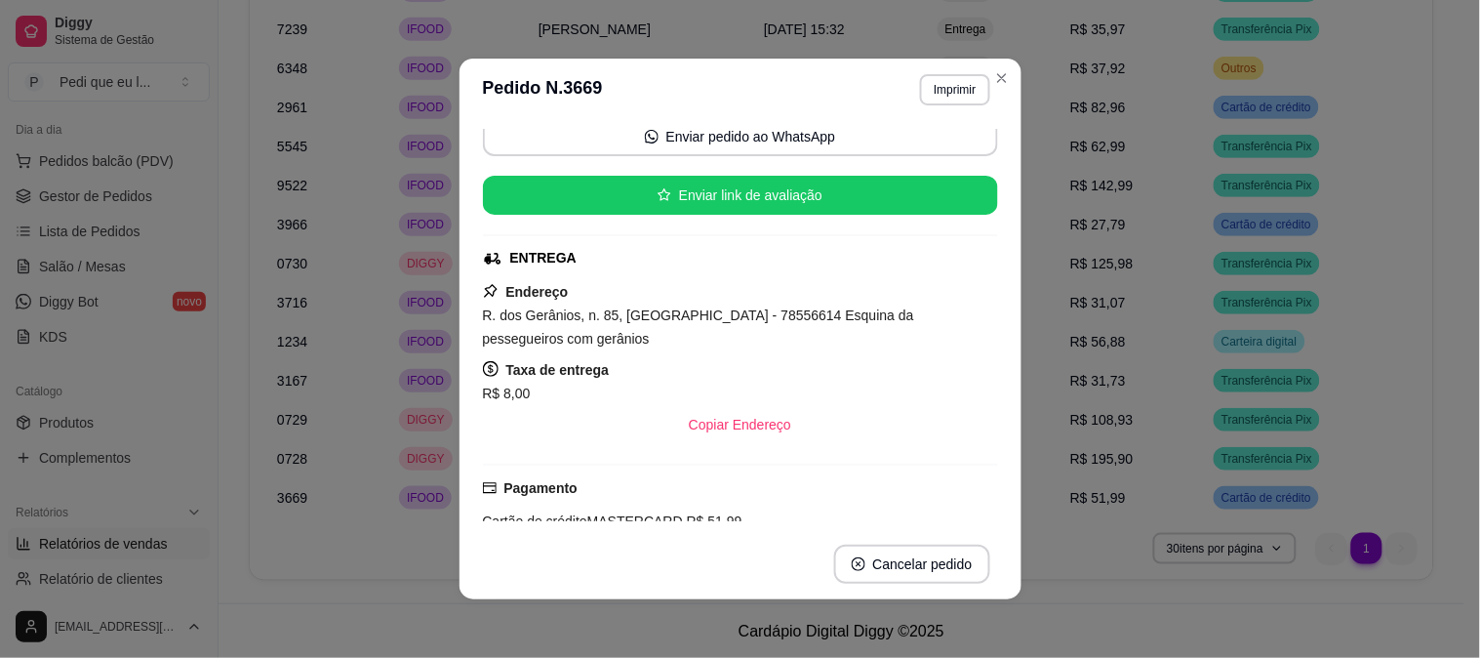
scroll to position [217, 0]
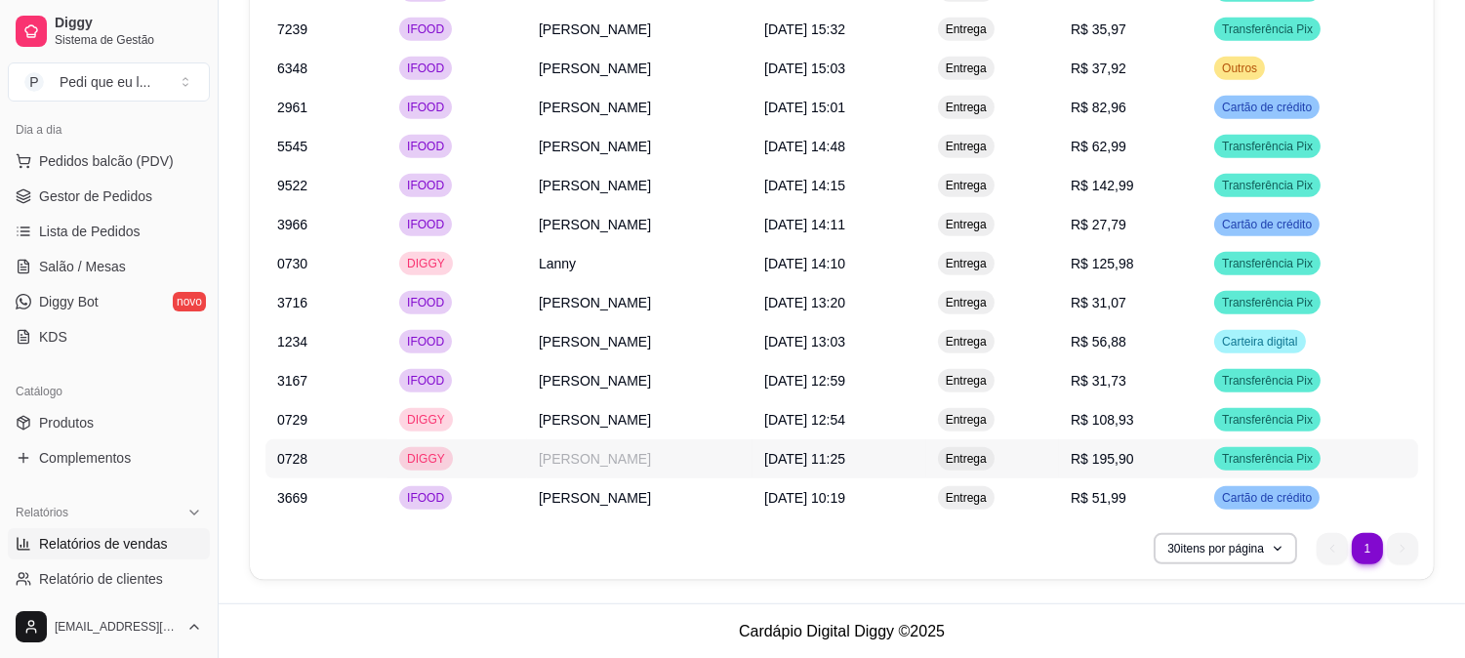
click at [563, 464] on td "[PERSON_NAME]" at bounding box center [639, 458] width 225 height 39
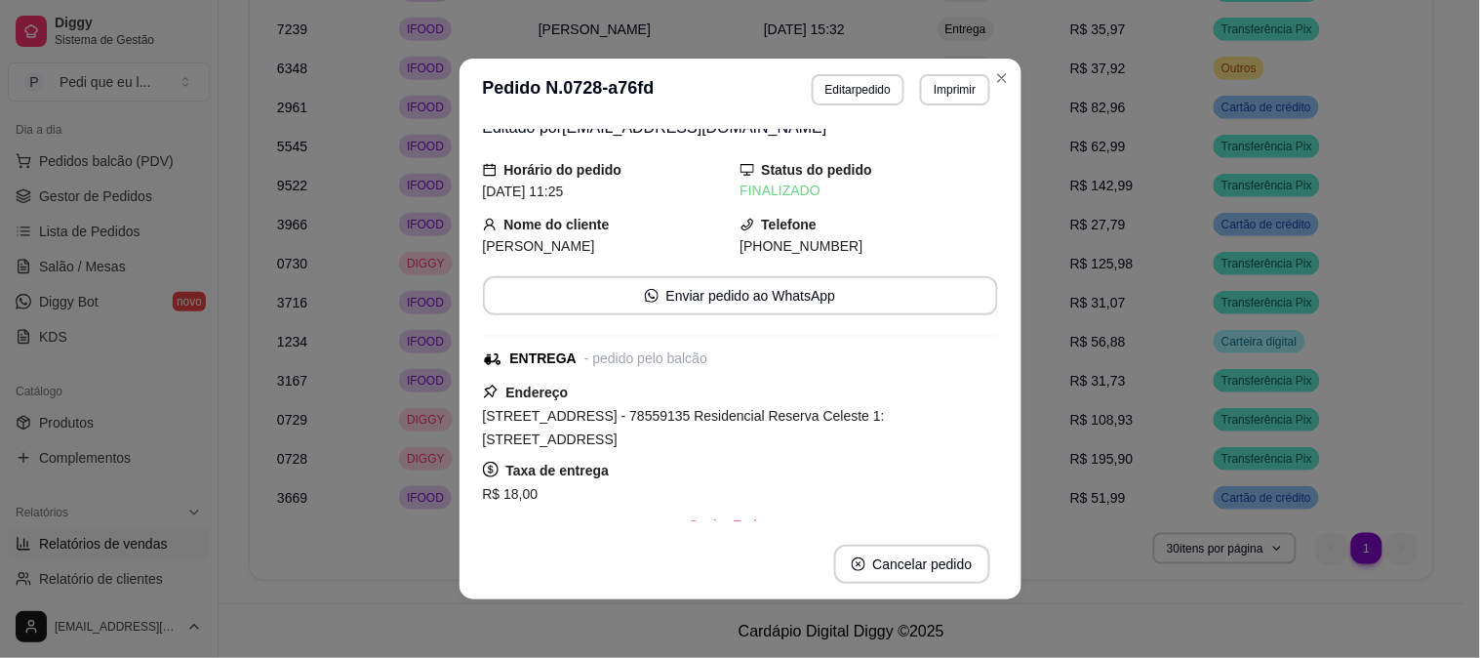
scroll to position [205, 0]
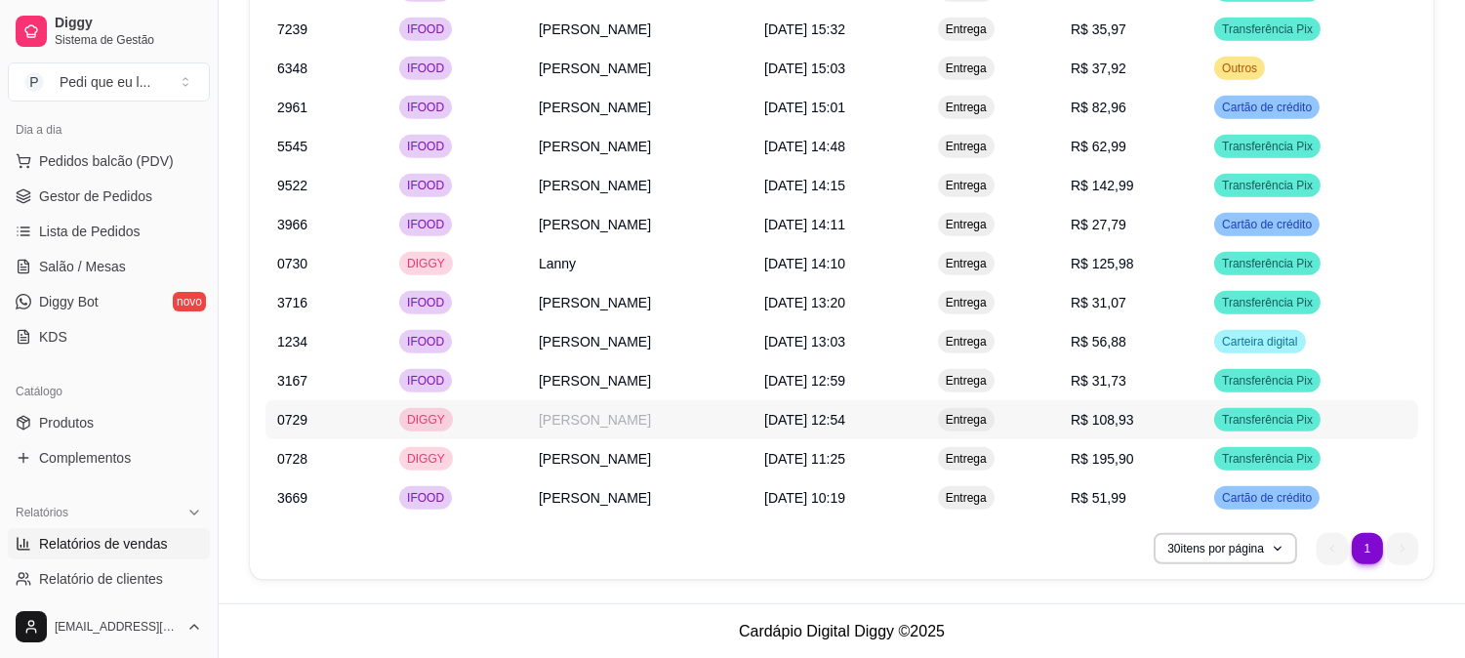
click at [584, 418] on td "[PERSON_NAME]" at bounding box center [639, 419] width 225 height 39
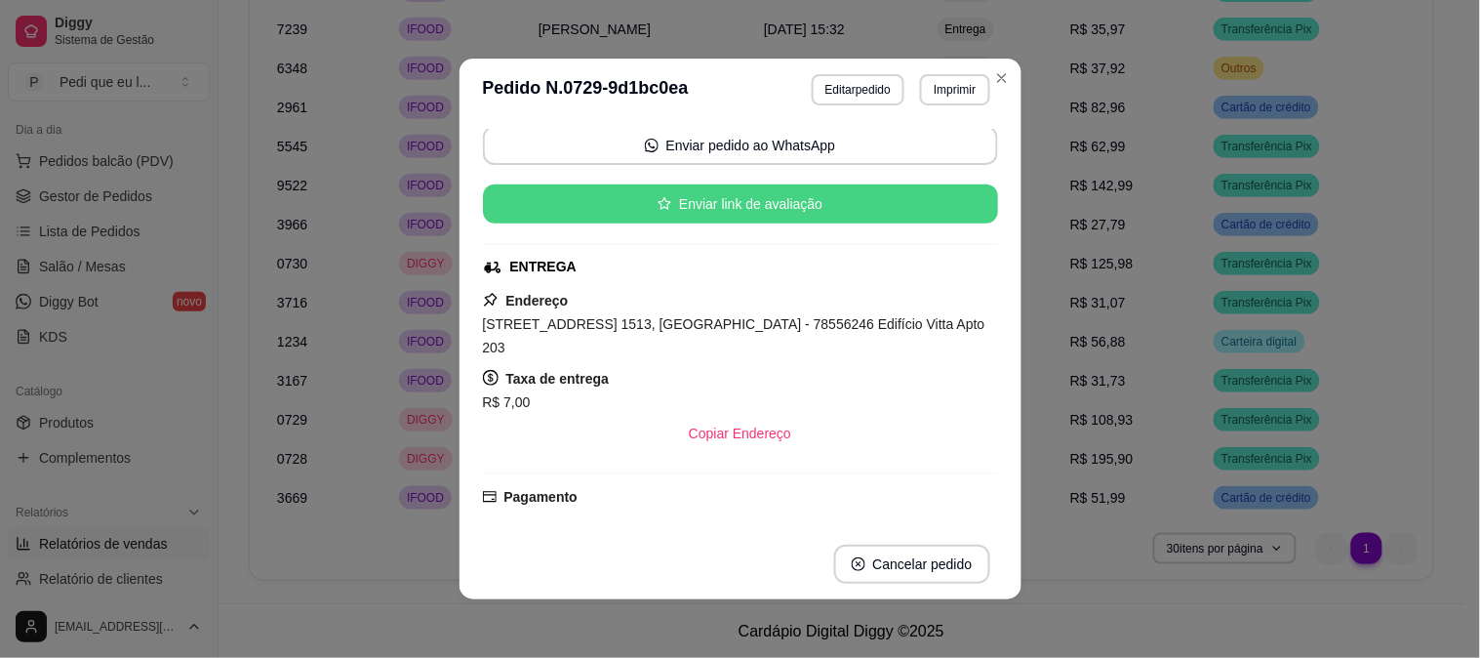
scroll to position [217, 0]
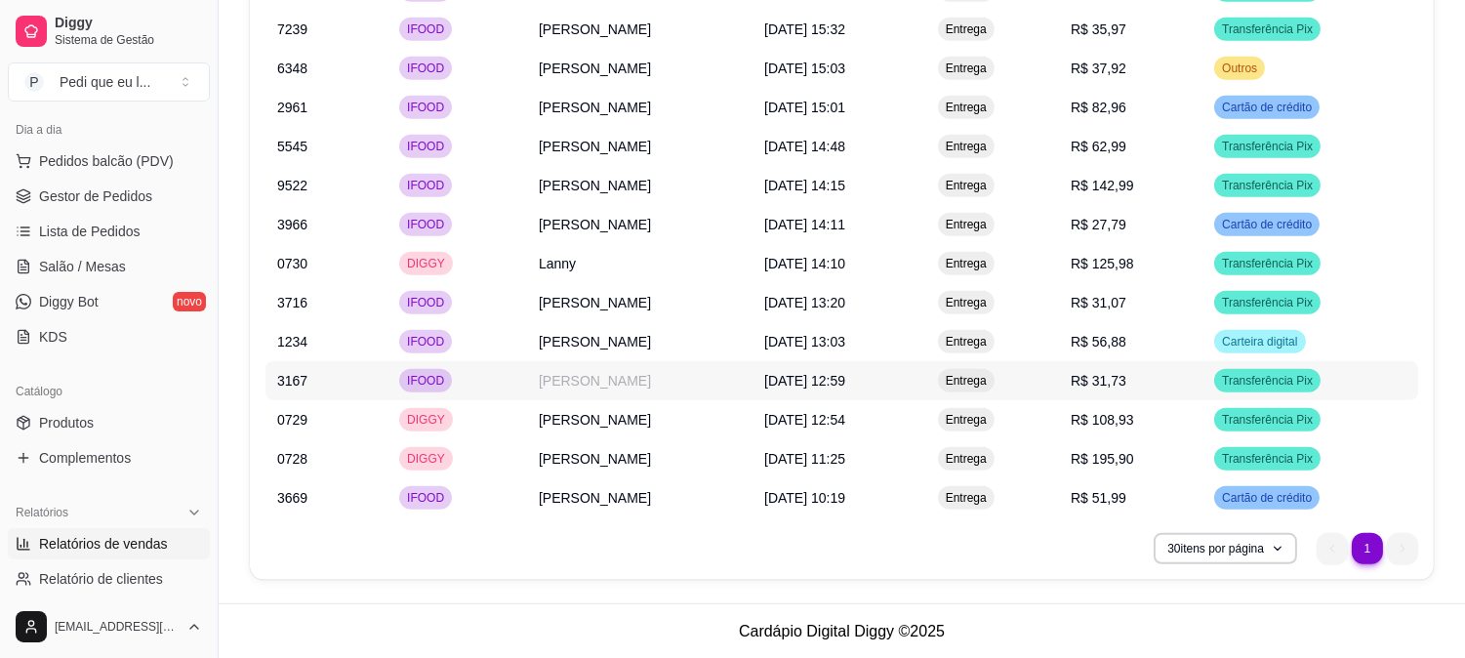
click at [583, 382] on td "[PERSON_NAME]" at bounding box center [639, 380] width 225 height 39
click at [529, 340] on td "[PERSON_NAME]" at bounding box center [639, 341] width 225 height 39
click at [595, 344] on td "[PERSON_NAME]" at bounding box center [639, 341] width 225 height 39
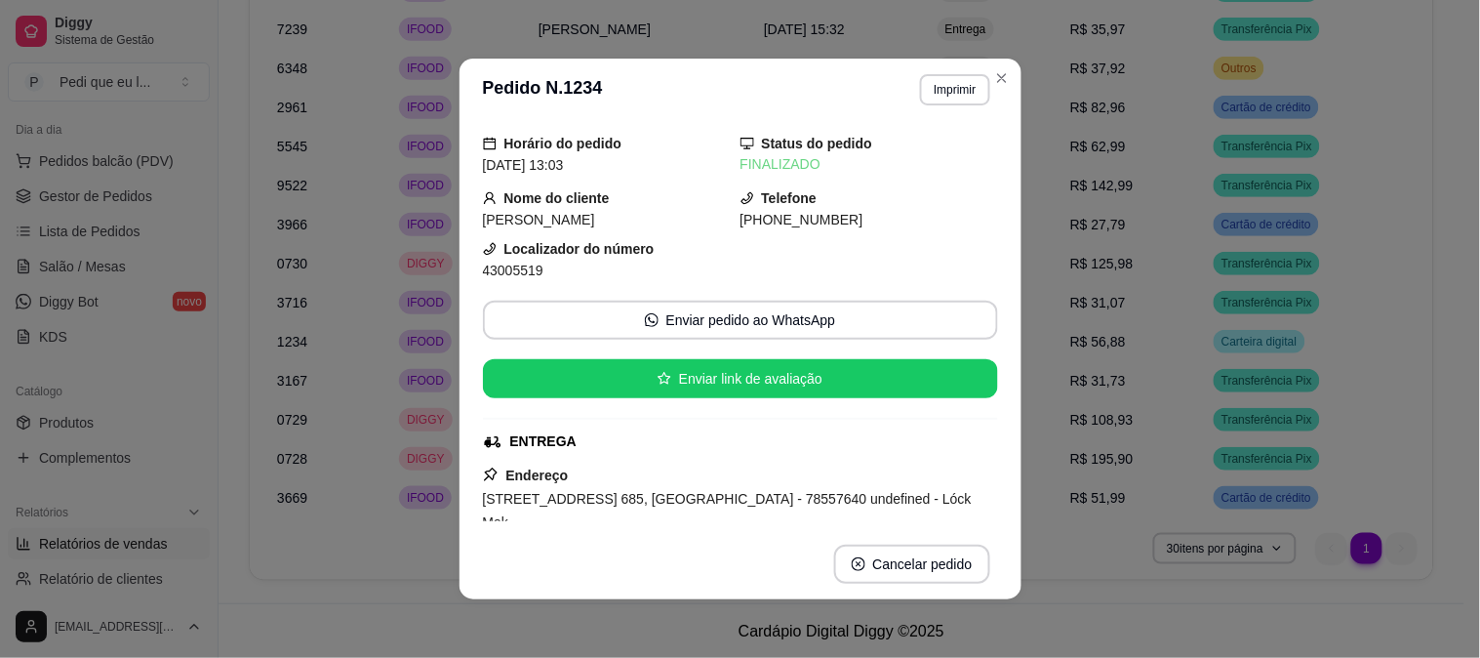
scroll to position [0, 0]
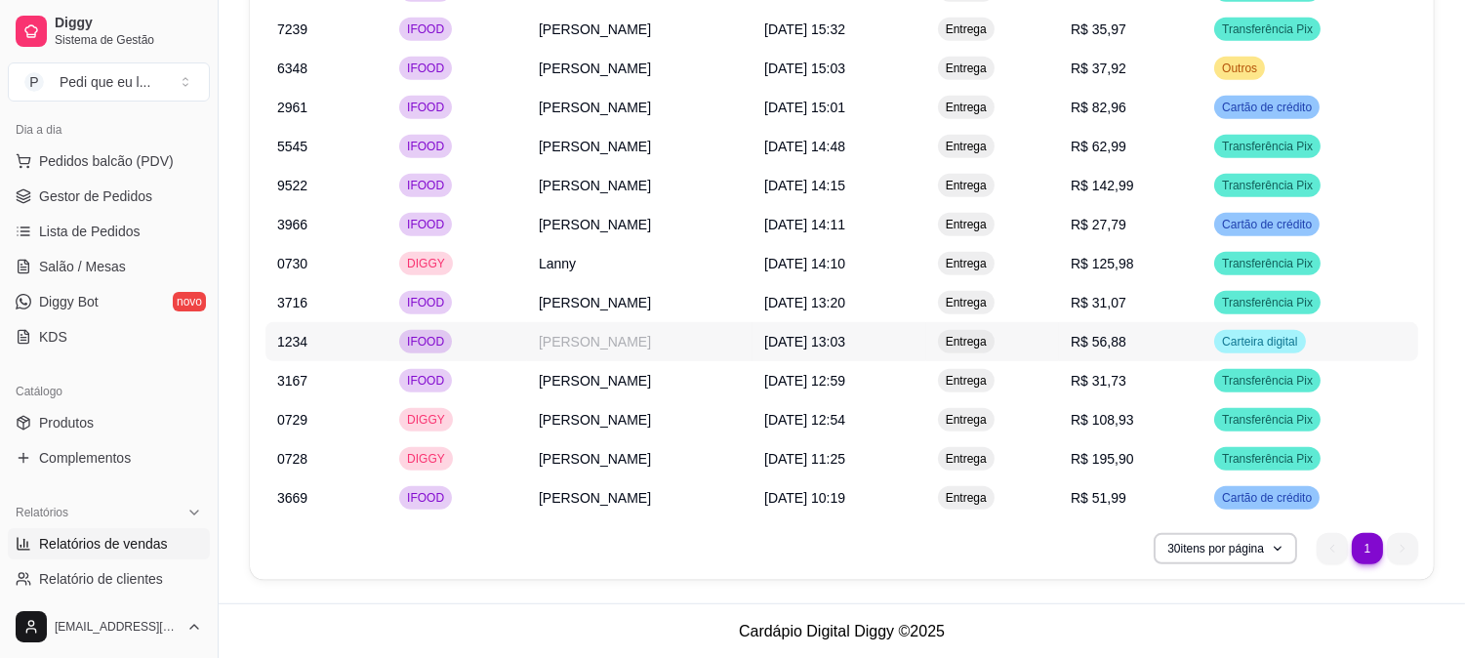
click at [582, 342] on td "[PERSON_NAME]" at bounding box center [639, 341] width 225 height 39
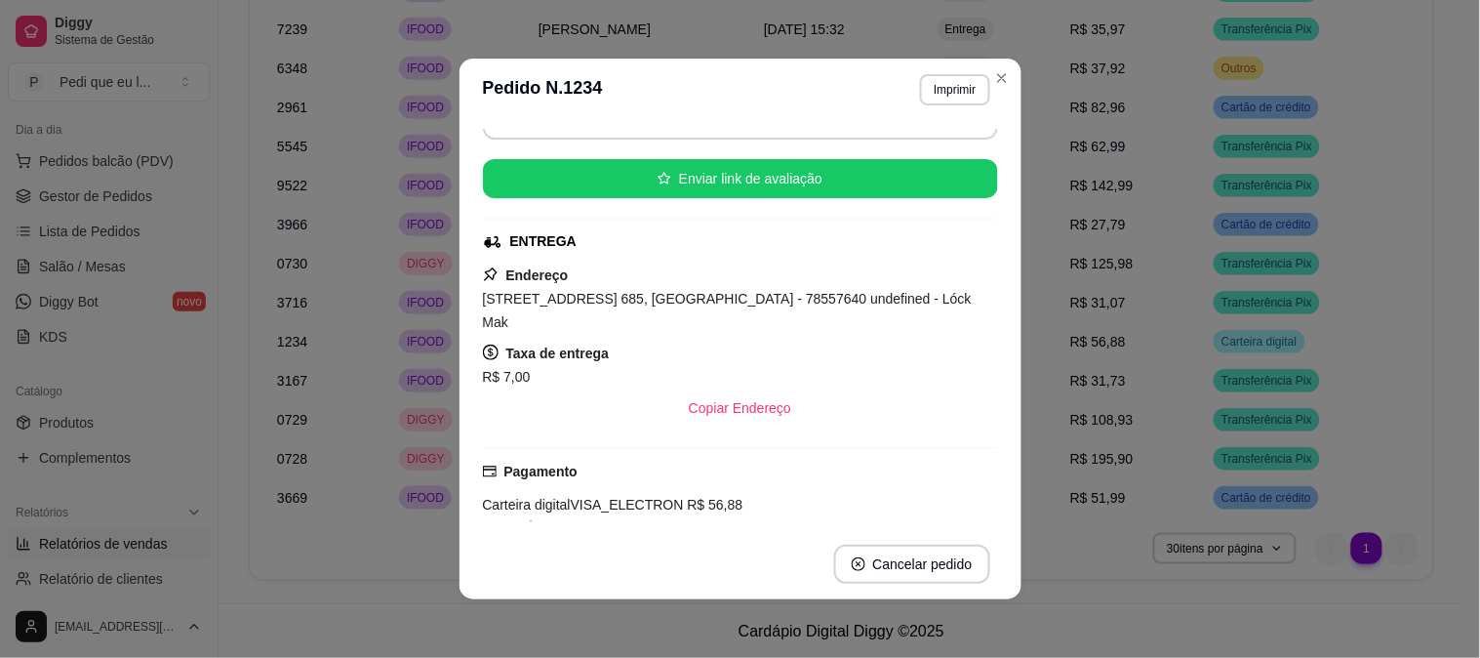
scroll to position [217, 0]
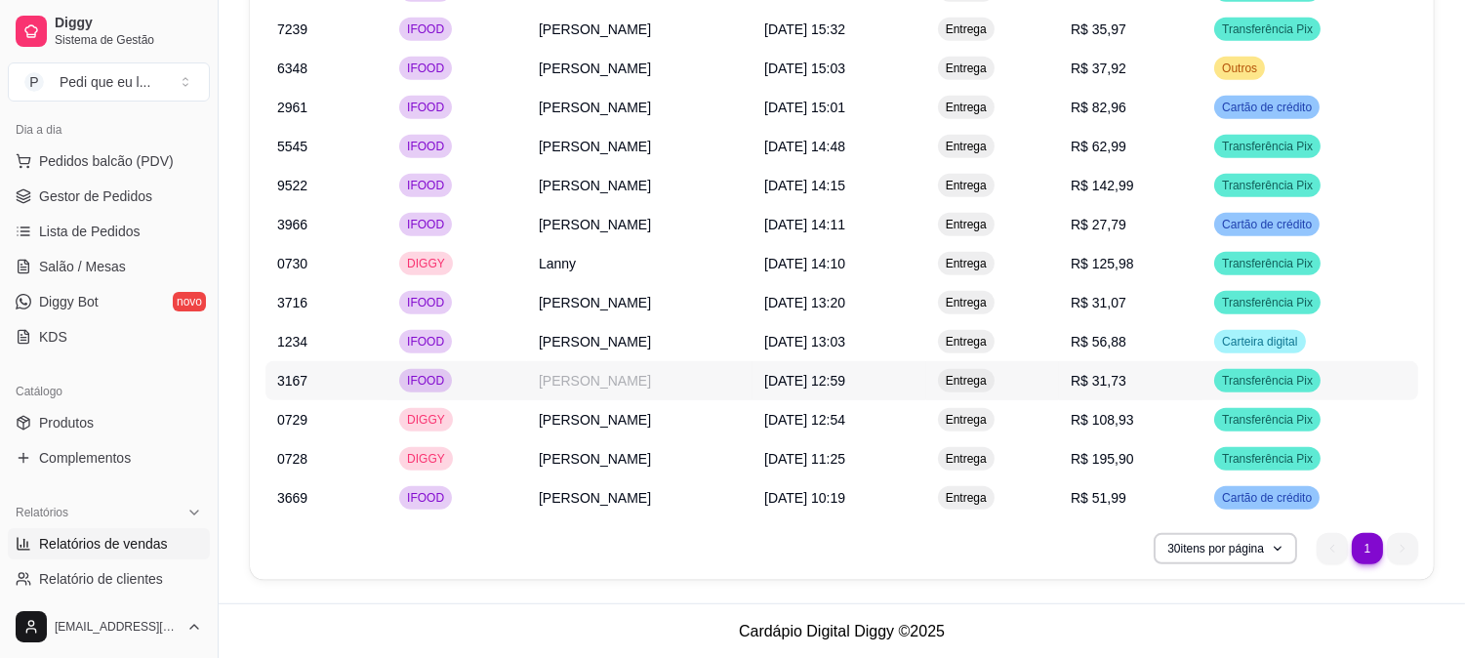
click at [601, 385] on td "[PERSON_NAME]" at bounding box center [639, 380] width 225 height 39
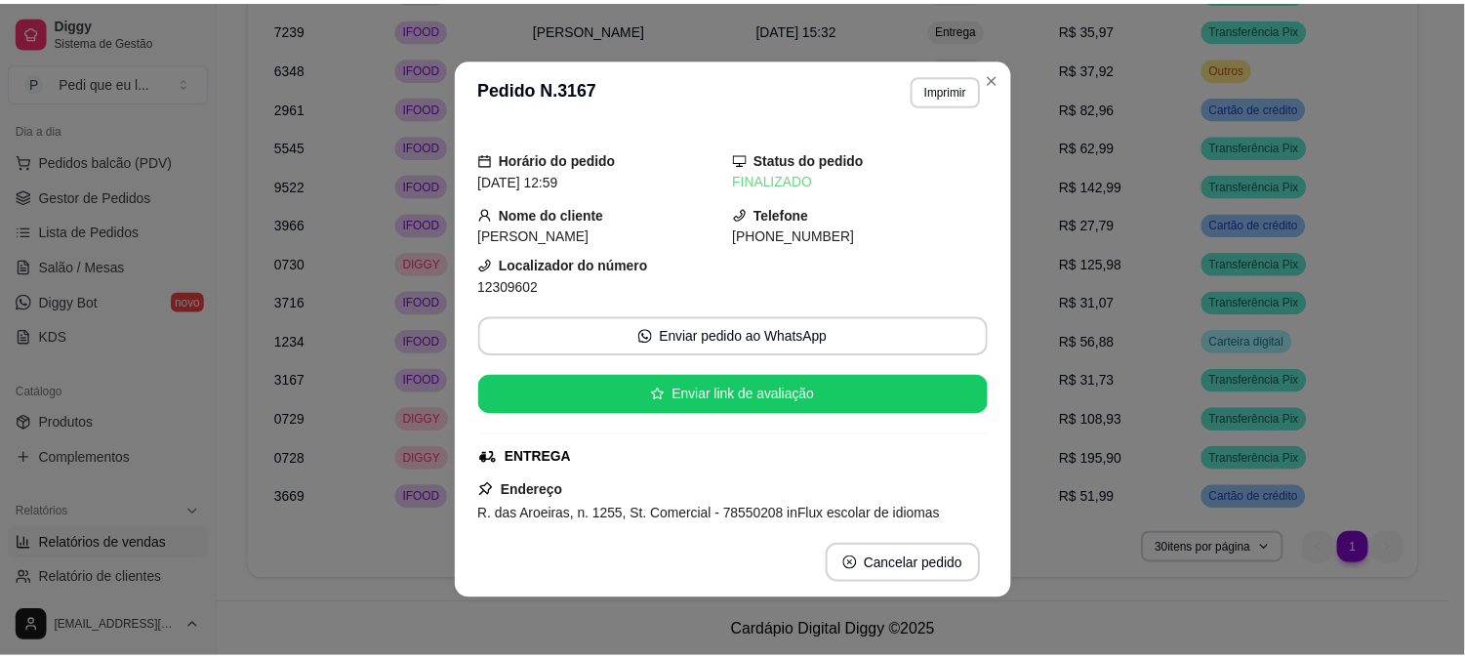
scroll to position [108, 0]
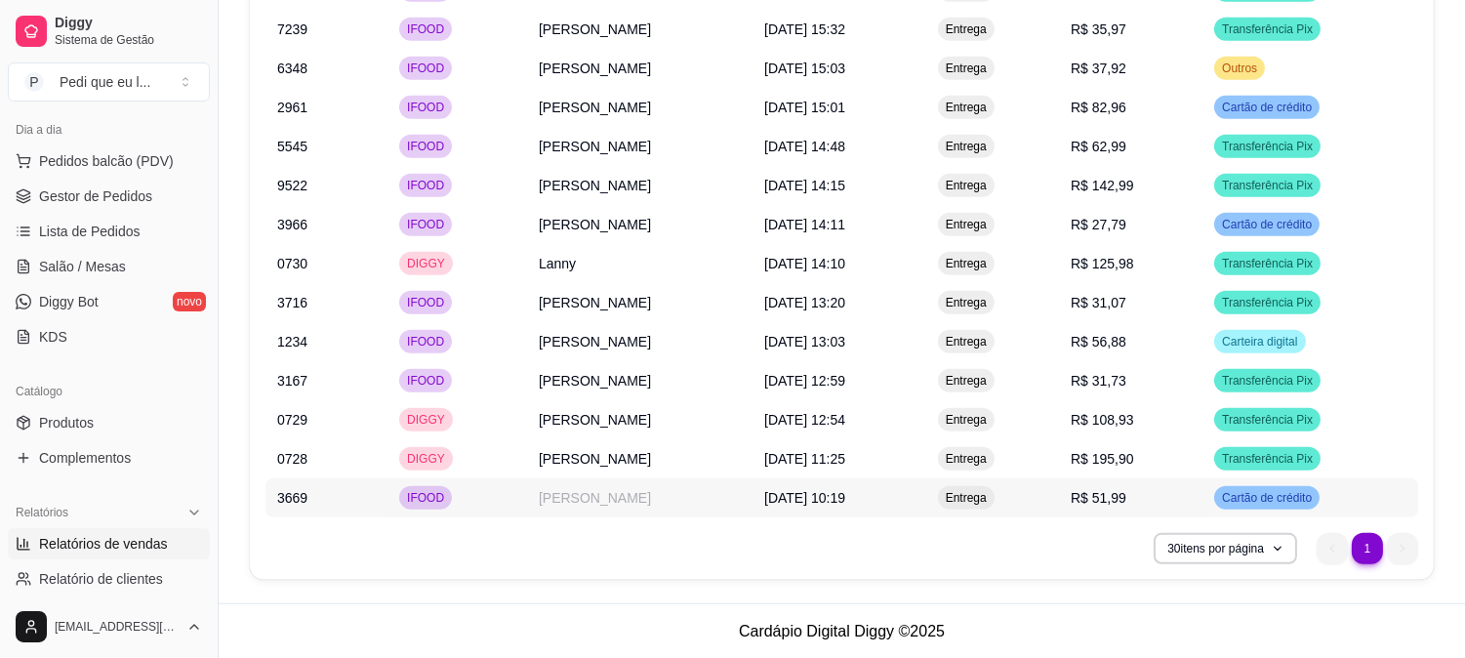
click at [537, 480] on td "[PERSON_NAME]" at bounding box center [639, 497] width 225 height 39
click at [149, 544] on span "Relatórios de vendas" at bounding box center [103, 544] width 129 height 20
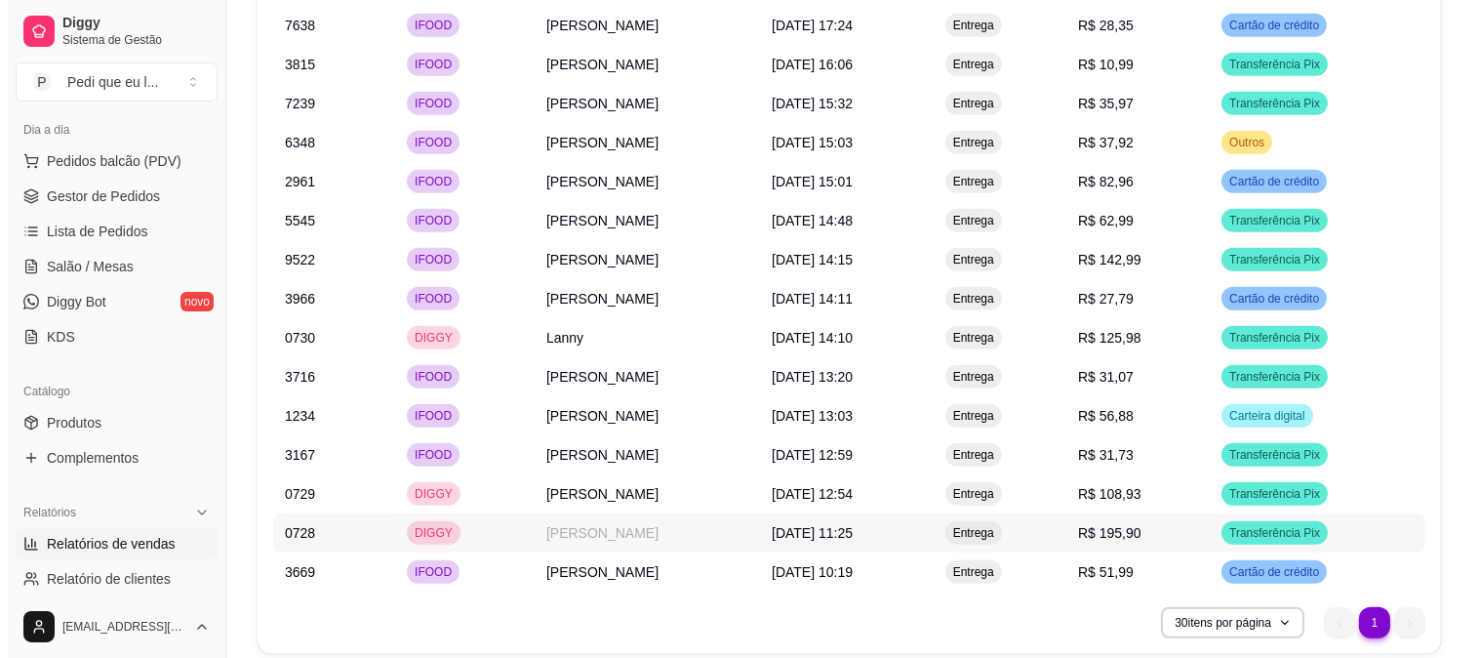
scroll to position [2134, 0]
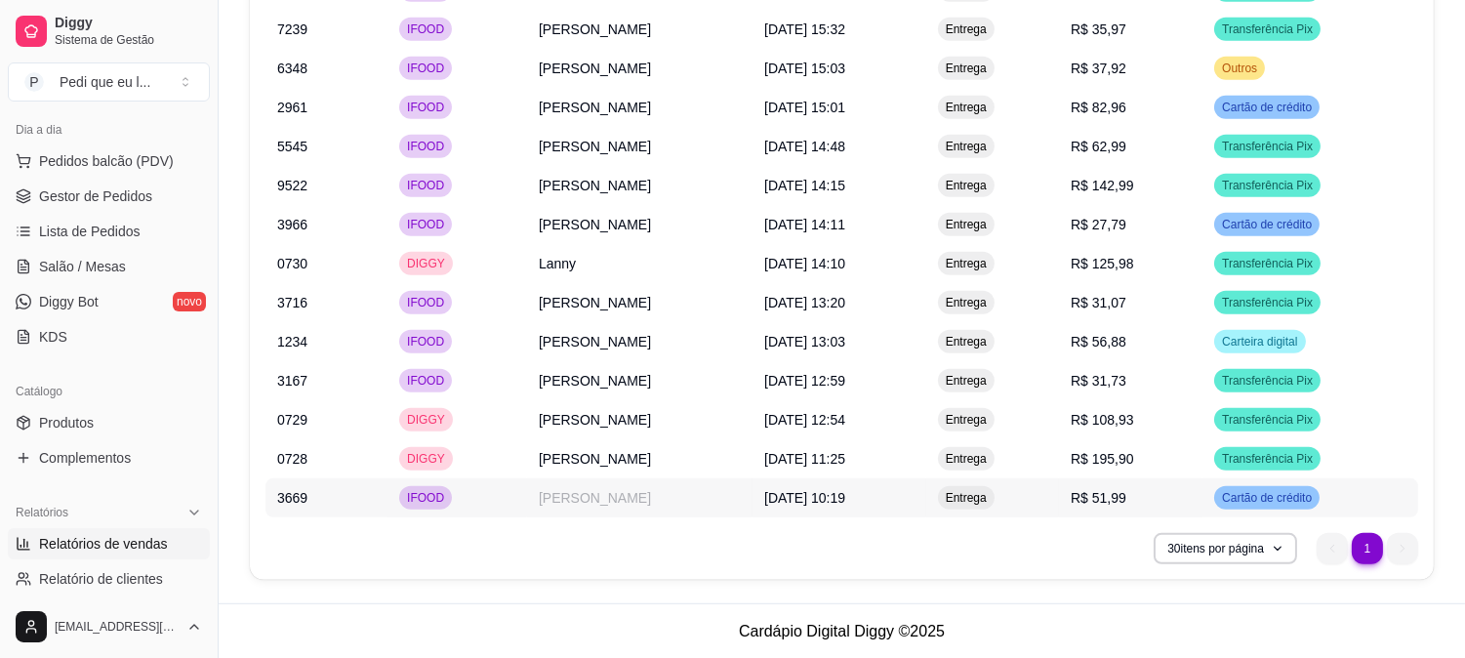
click at [845, 498] on span "[DATE] 10:19" at bounding box center [804, 498] width 81 height 16
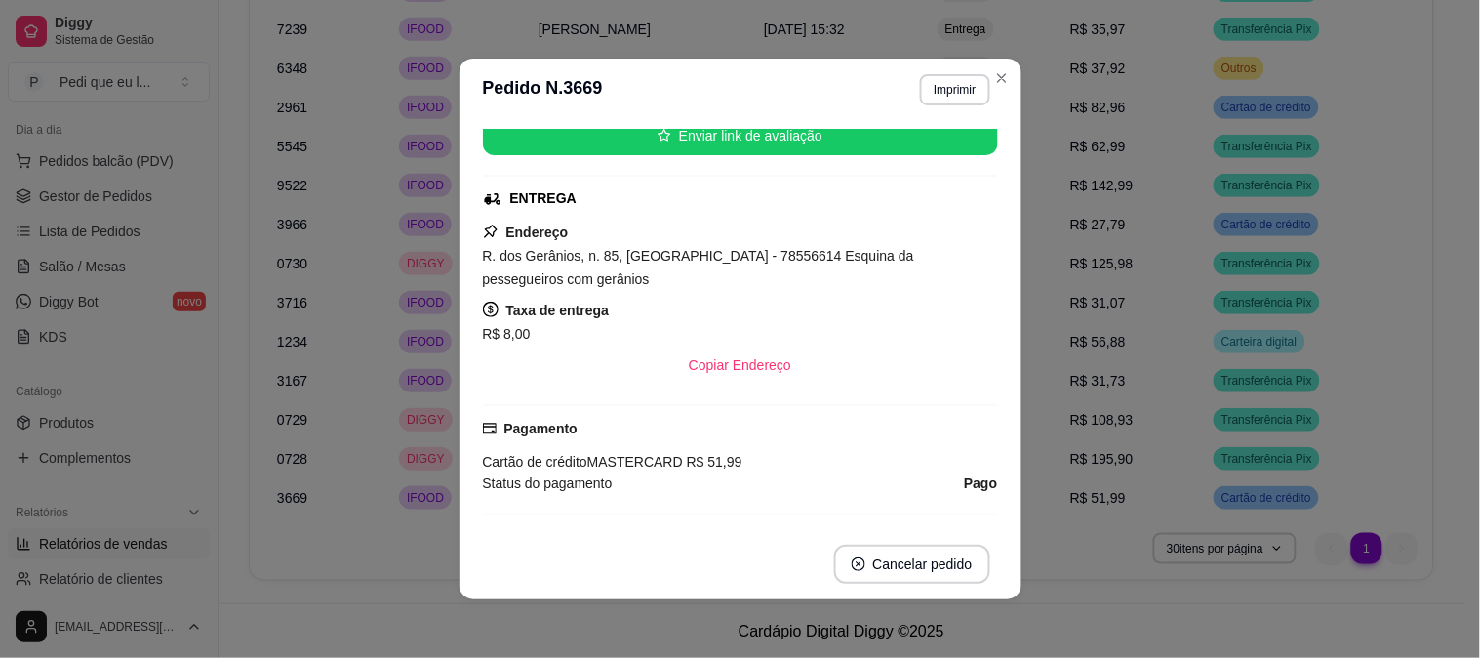
scroll to position [325, 0]
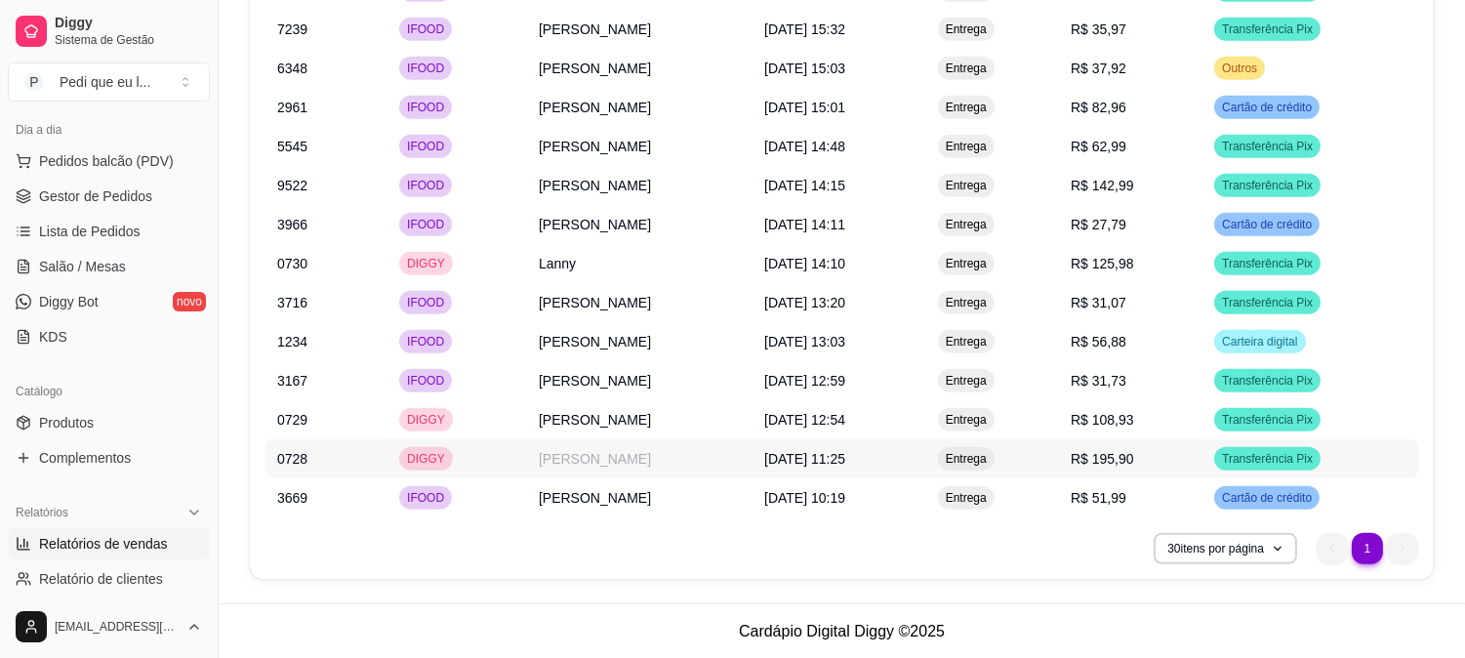
click at [822, 454] on span "[DATE] 11:25" at bounding box center [804, 459] width 81 height 16
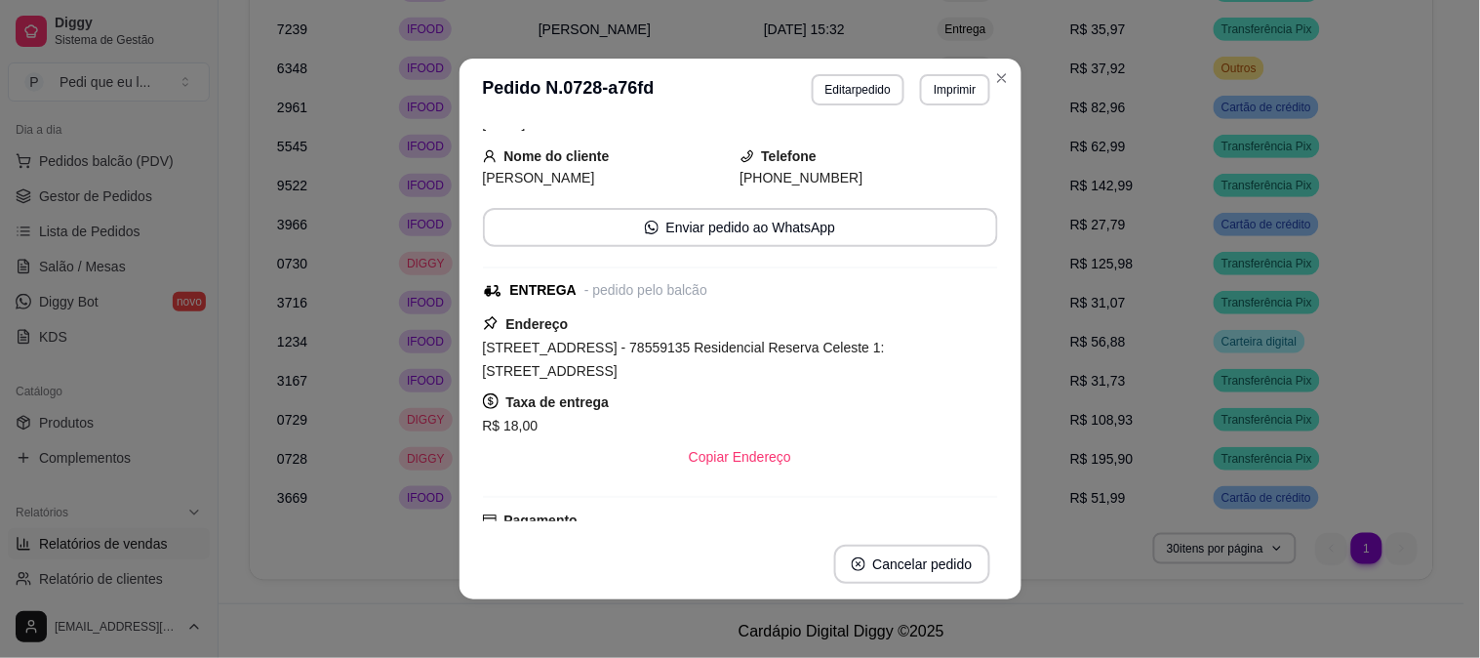
scroll to position [217, 0]
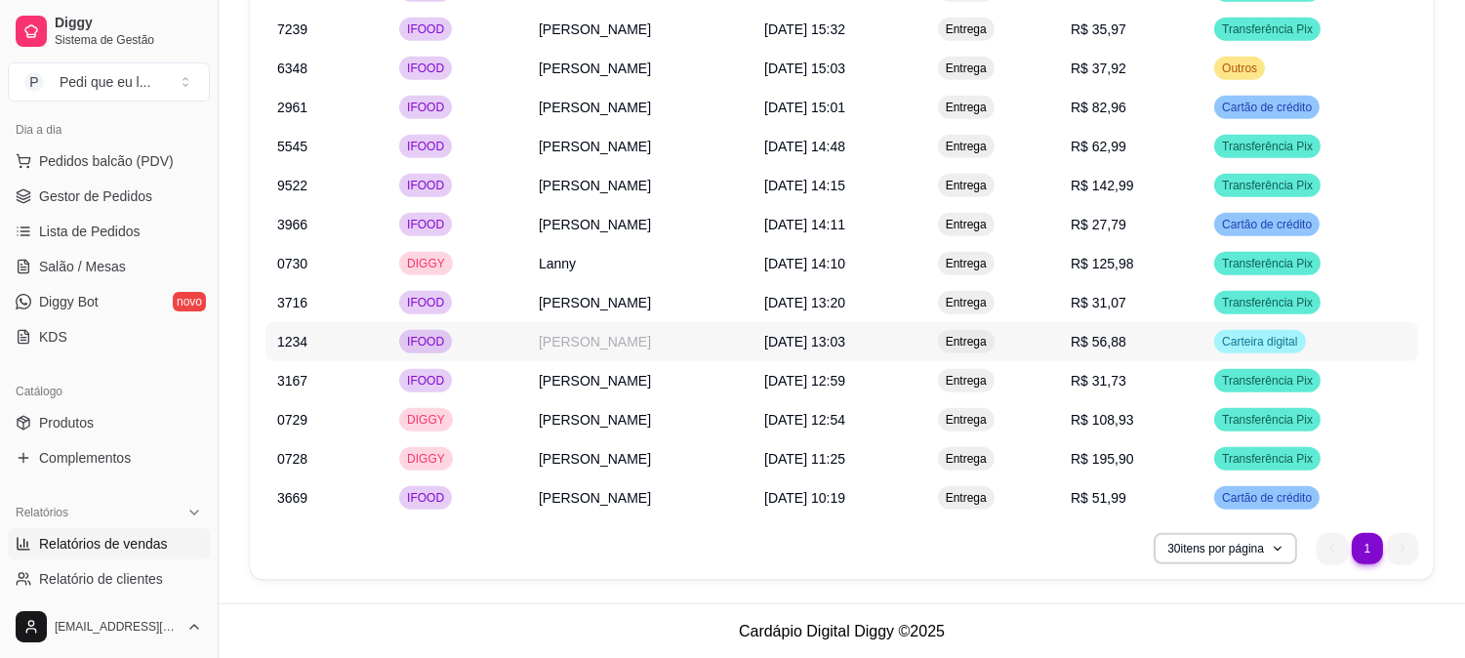
click at [530, 344] on td "[PERSON_NAME]" at bounding box center [639, 341] width 225 height 39
click at [530, 333] on td "[PERSON_NAME]" at bounding box center [639, 341] width 225 height 39
click at [574, 390] on td "[PERSON_NAME]" at bounding box center [639, 380] width 225 height 39
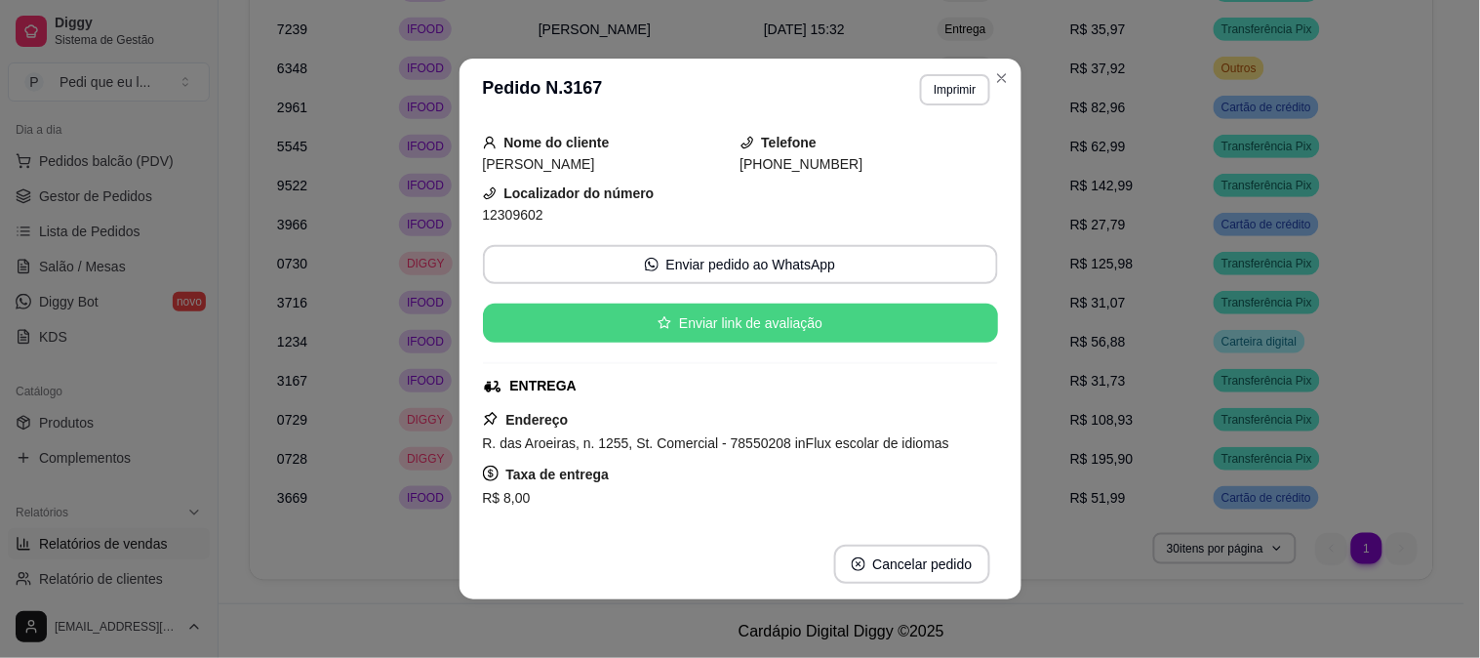
scroll to position [108, 0]
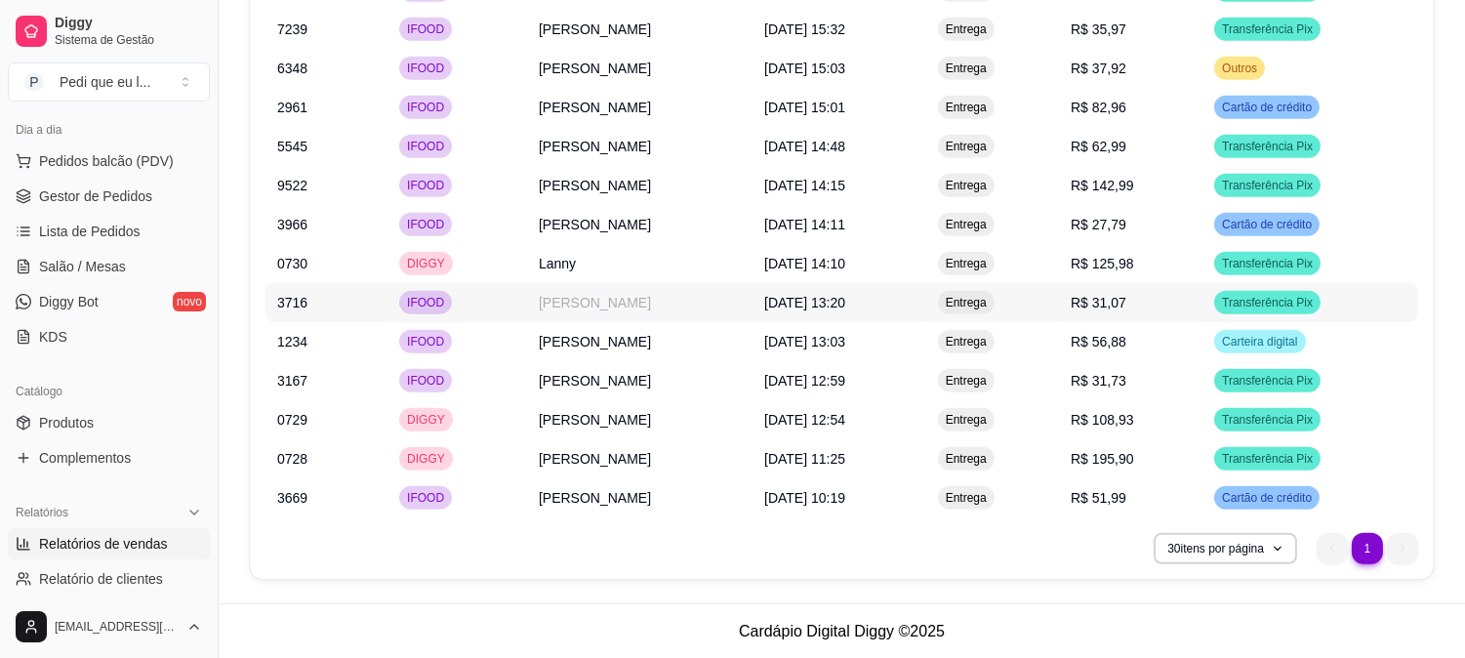
click at [568, 291] on td "[PERSON_NAME]" at bounding box center [639, 302] width 225 height 39
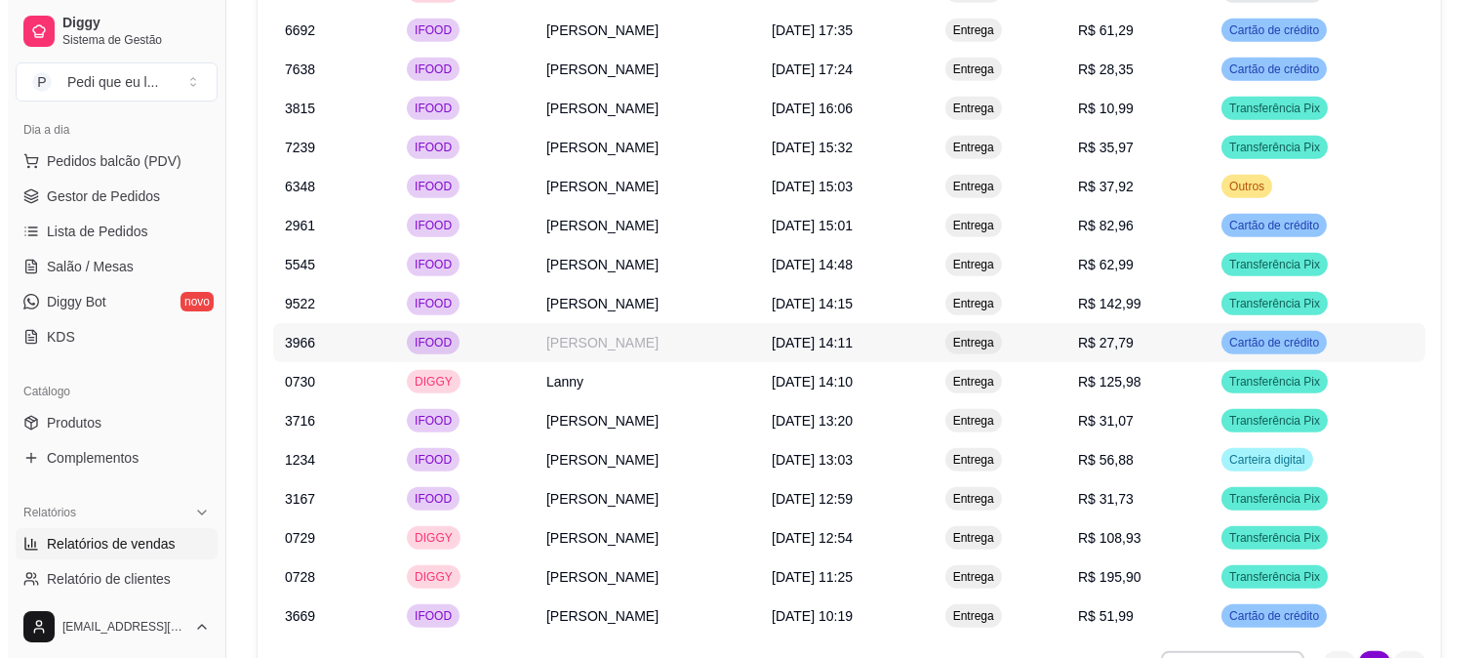
scroll to position [2026, 0]
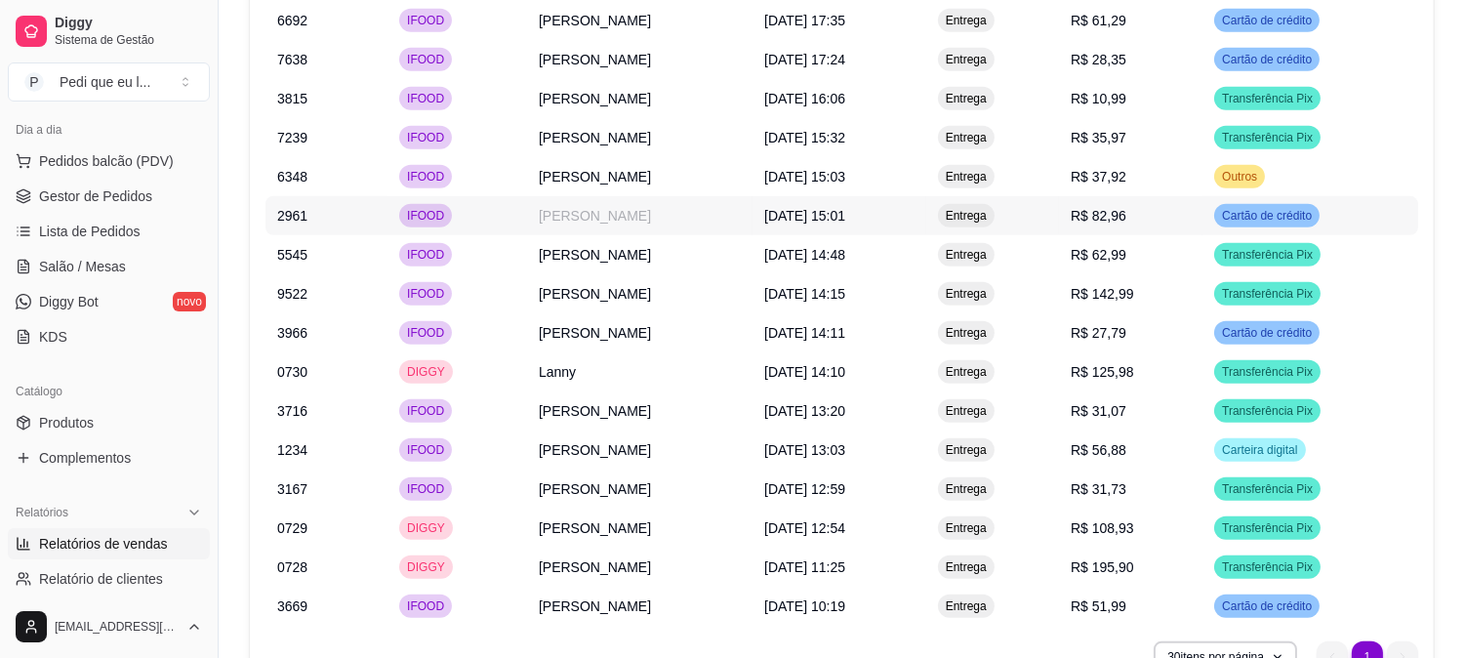
click at [642, 219] on td "[PERSON_NAME]" at bounding box center [639, 215] width 225 height 39
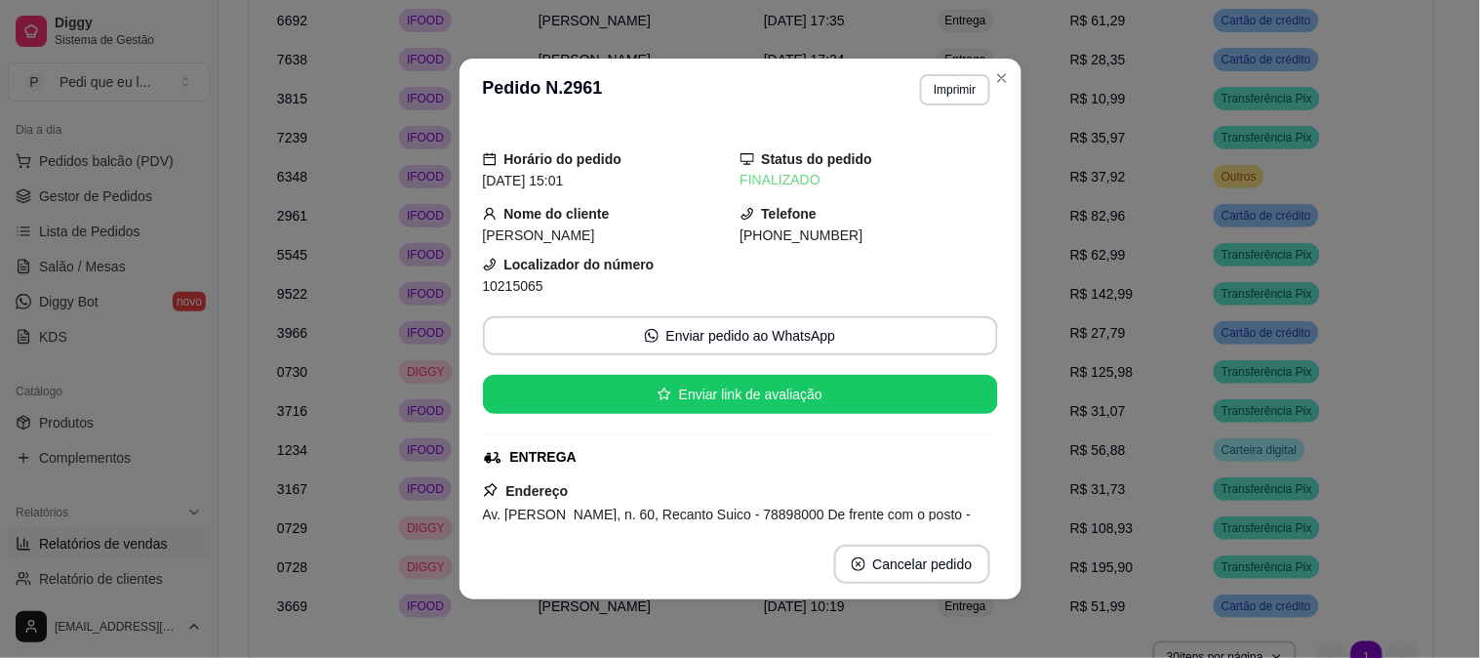
scroll to position [108, 0]
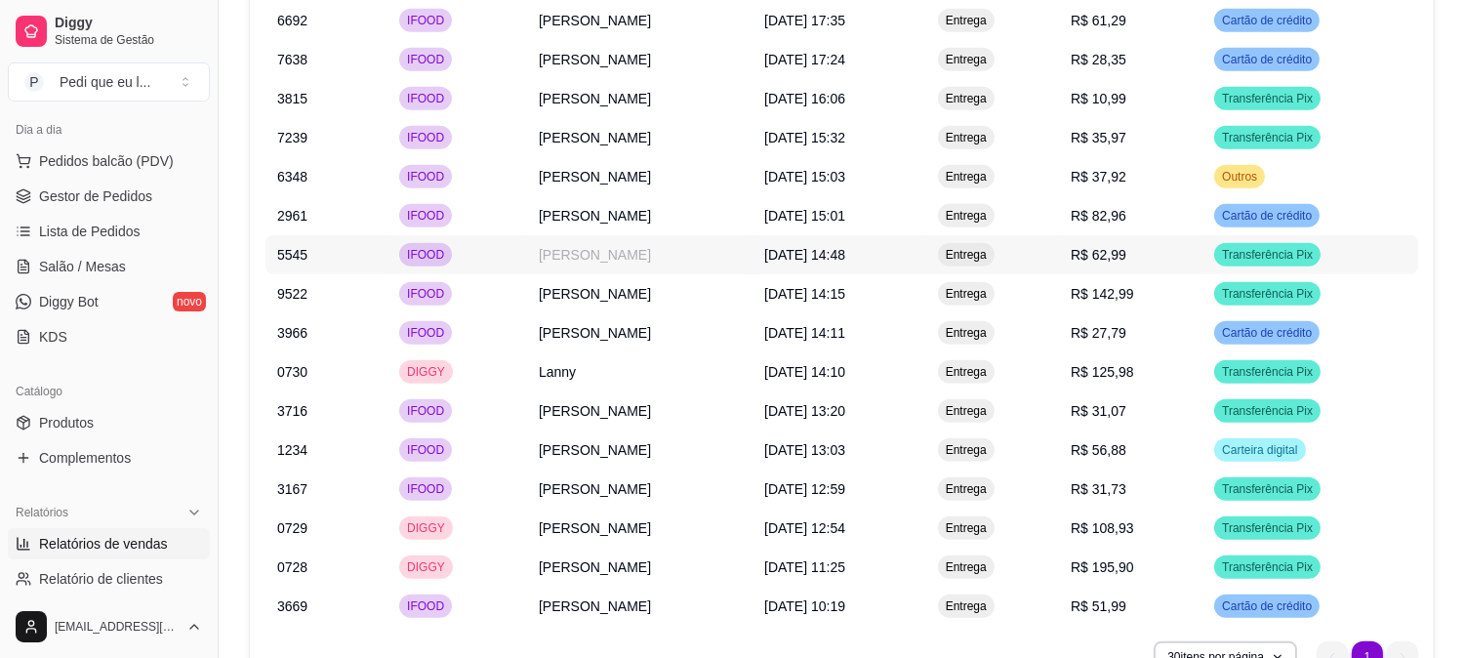
click at [573, 255] on td "[PERSON_NAME]" at bounding box center [639, 254] width 225 height 39
click at [549, 368] on td "Lanny" at bounding box center [639, 371] width 225 height 39
click at [532, 336] on td "[PERSON_NAME]" at bounding box center [639, 332] width 225 height 39
click at [554, 404] on td "[PERSON_NAME]" at bounding box center [639, 410] width 225 height 39
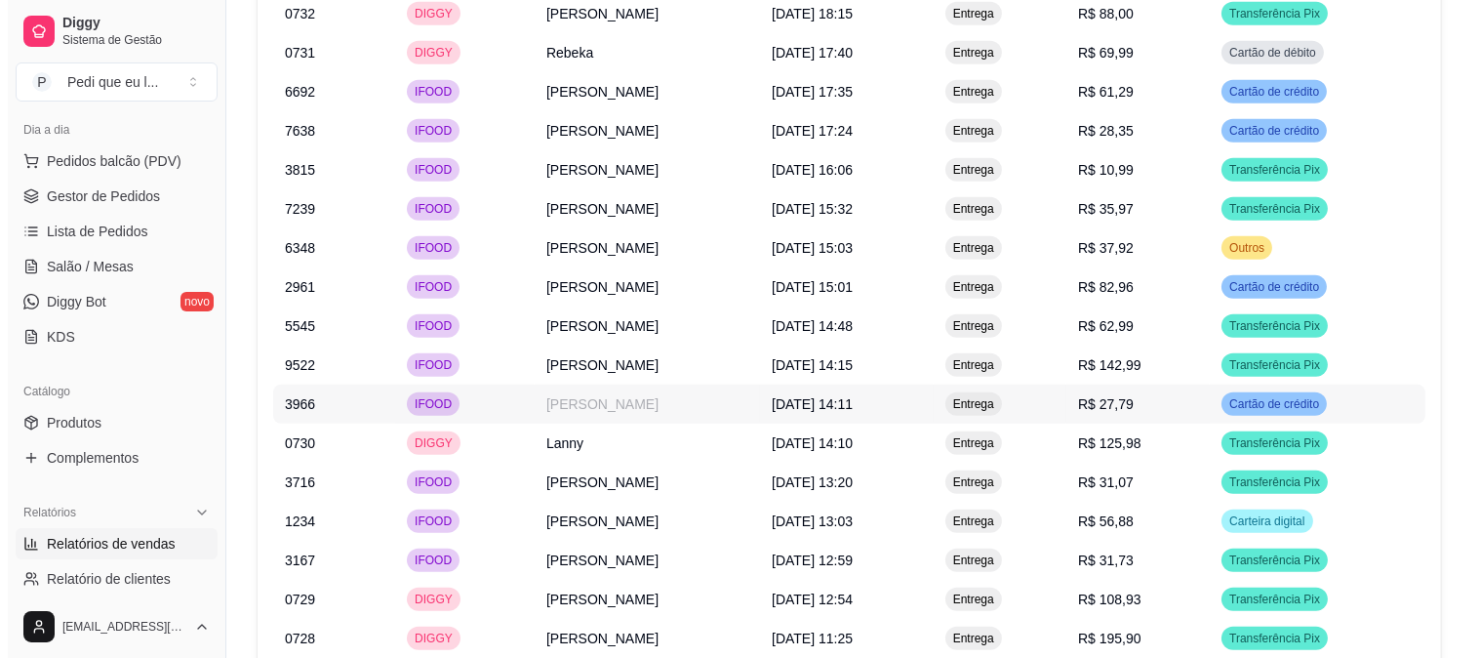
scroll to position [1918, 0]
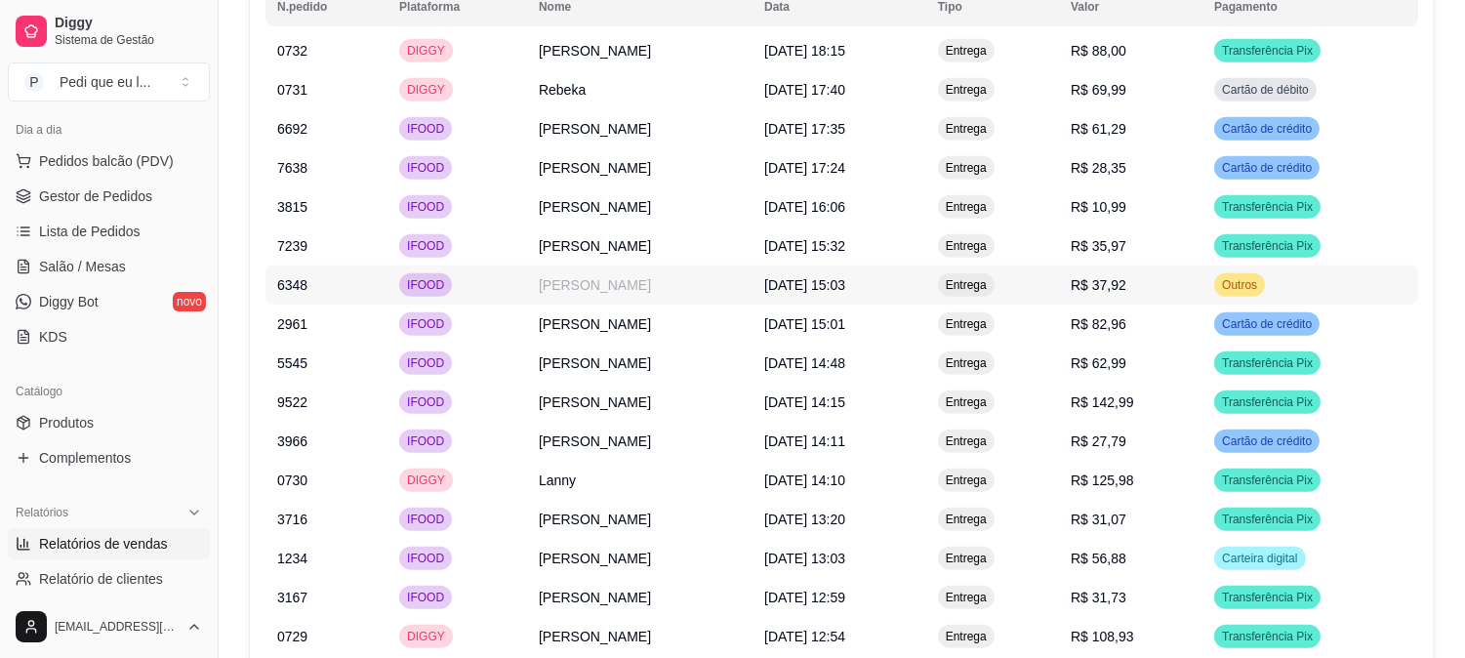
click at [579, 270] on td "[PERSON_NAME]" at bounding box center [639, 284] width 225 height 39
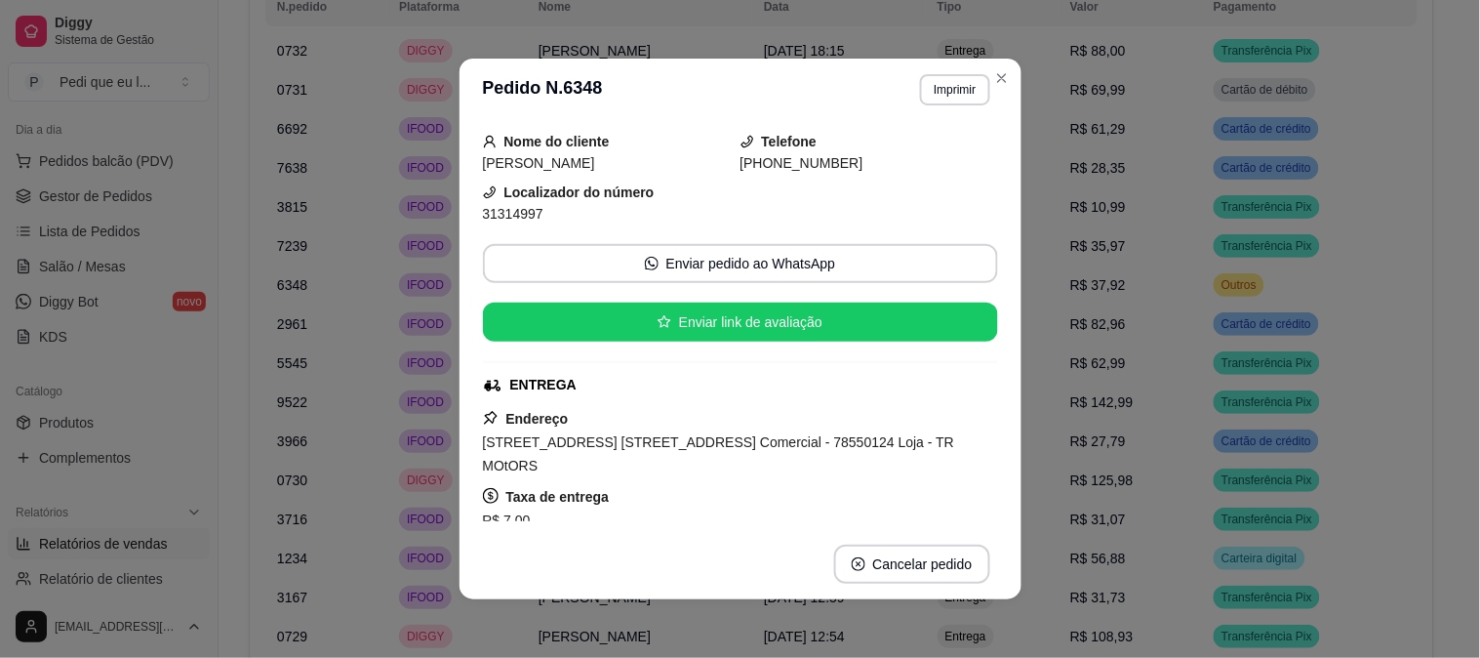
scroll to position [108, 0]
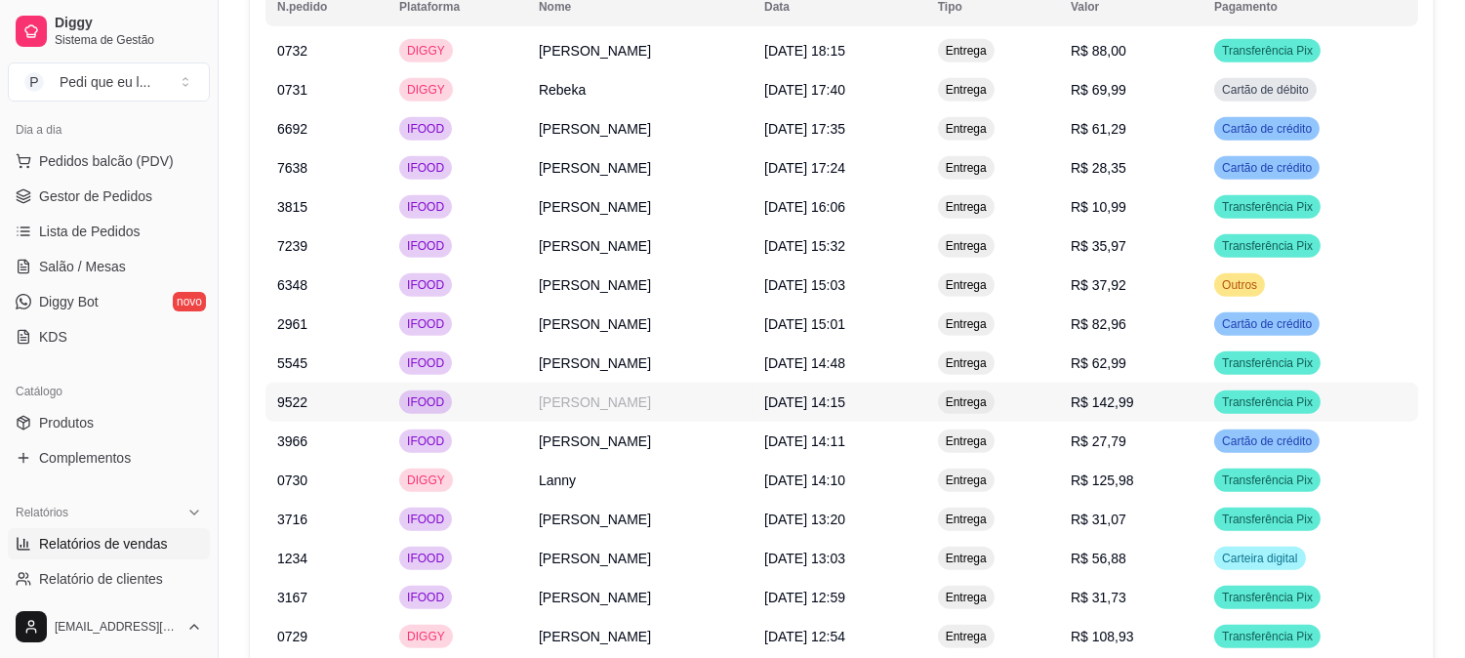
click at [593, 401] on td "[PERSON_NAME]" at bounding box center [639, 402] width 225 height 39
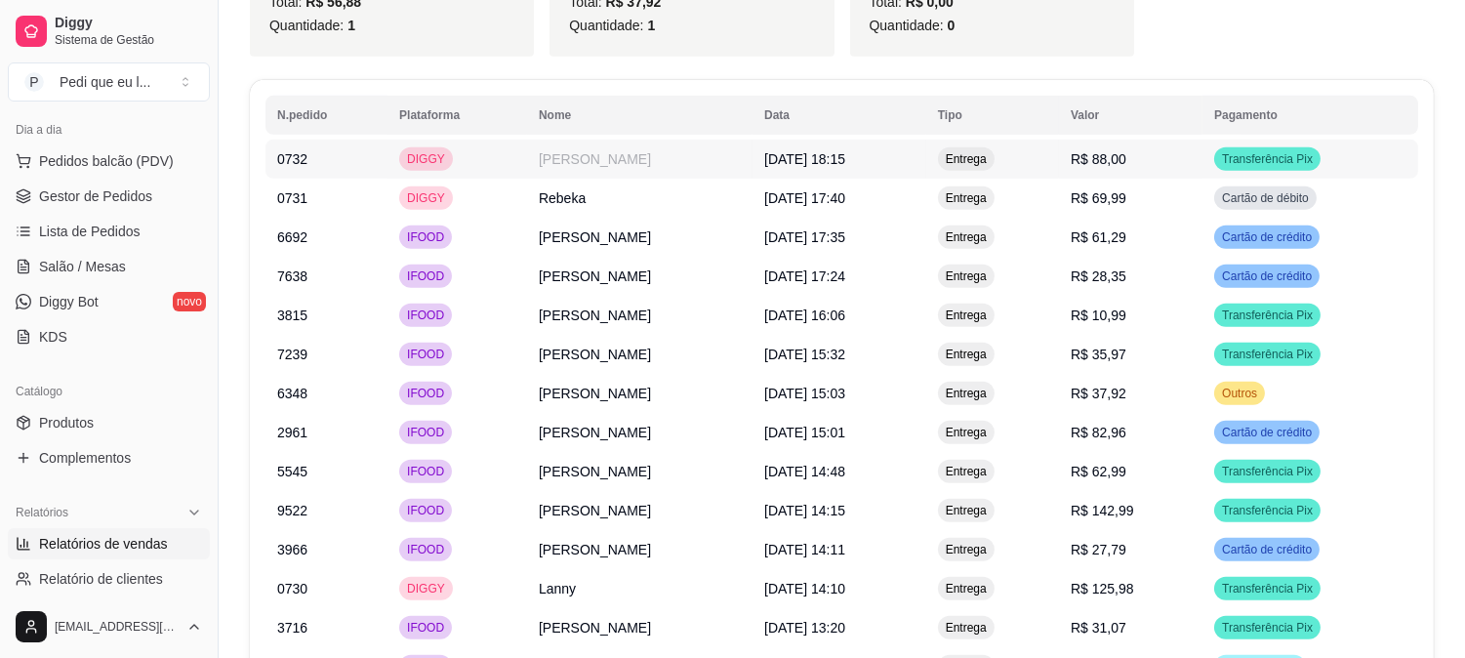
click at [602, 169] on td "[PERSON_NAME]" at bounding box center [639, 159] width 225 height 39
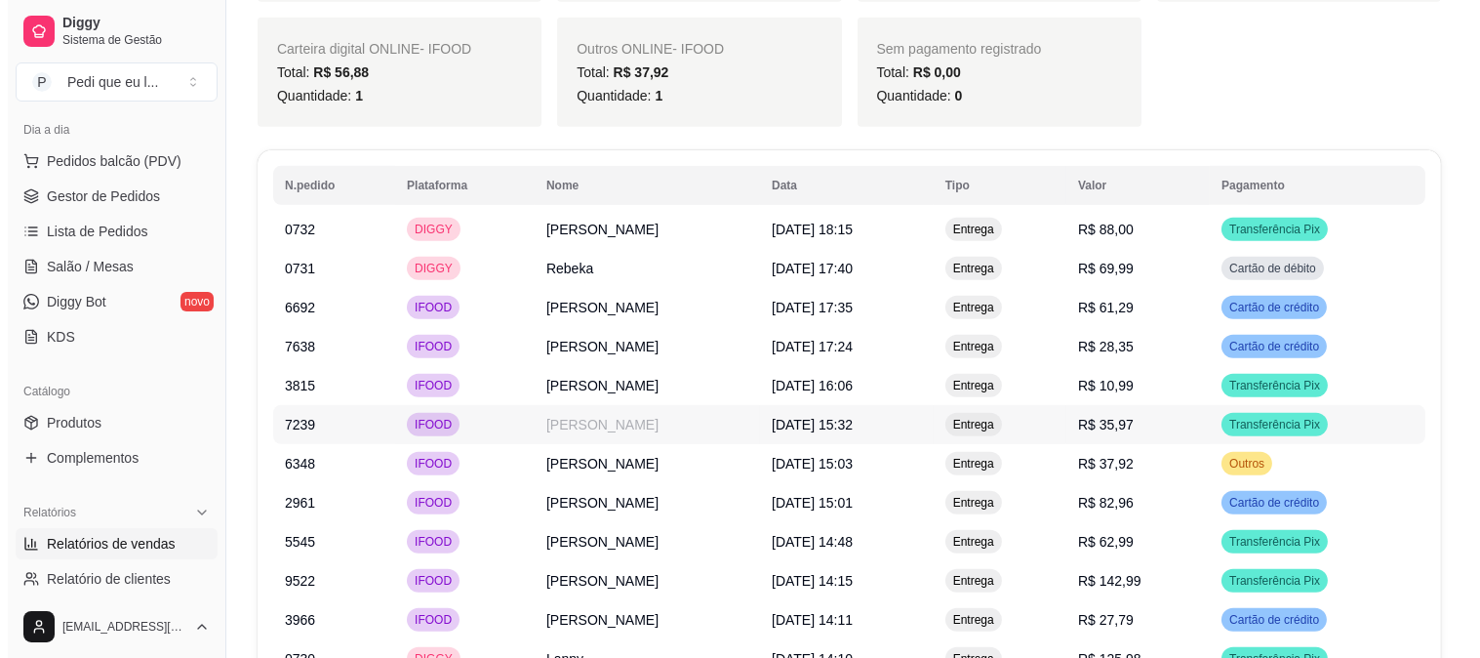
scroll to position [1701, 0]
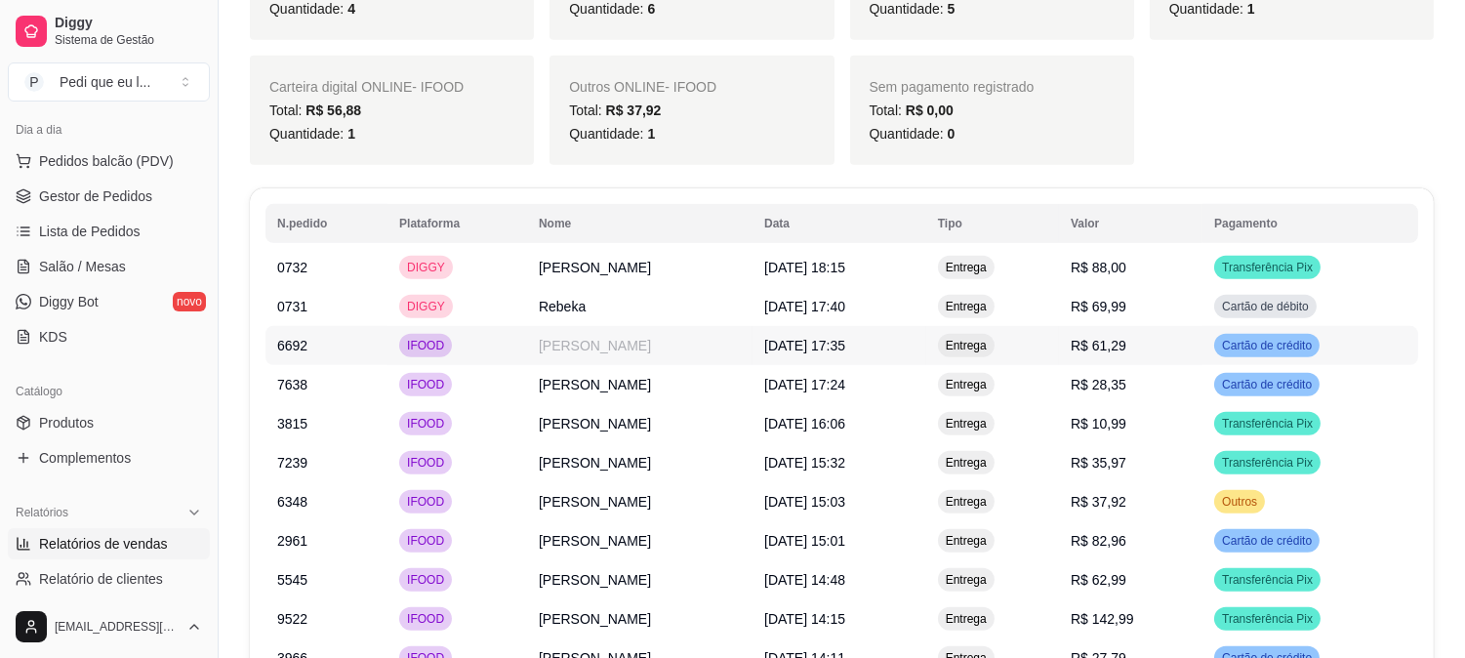
click at [587, 357] on td "[PERSON_NAME]" at bounding box center [639, 345] width 225 height 39
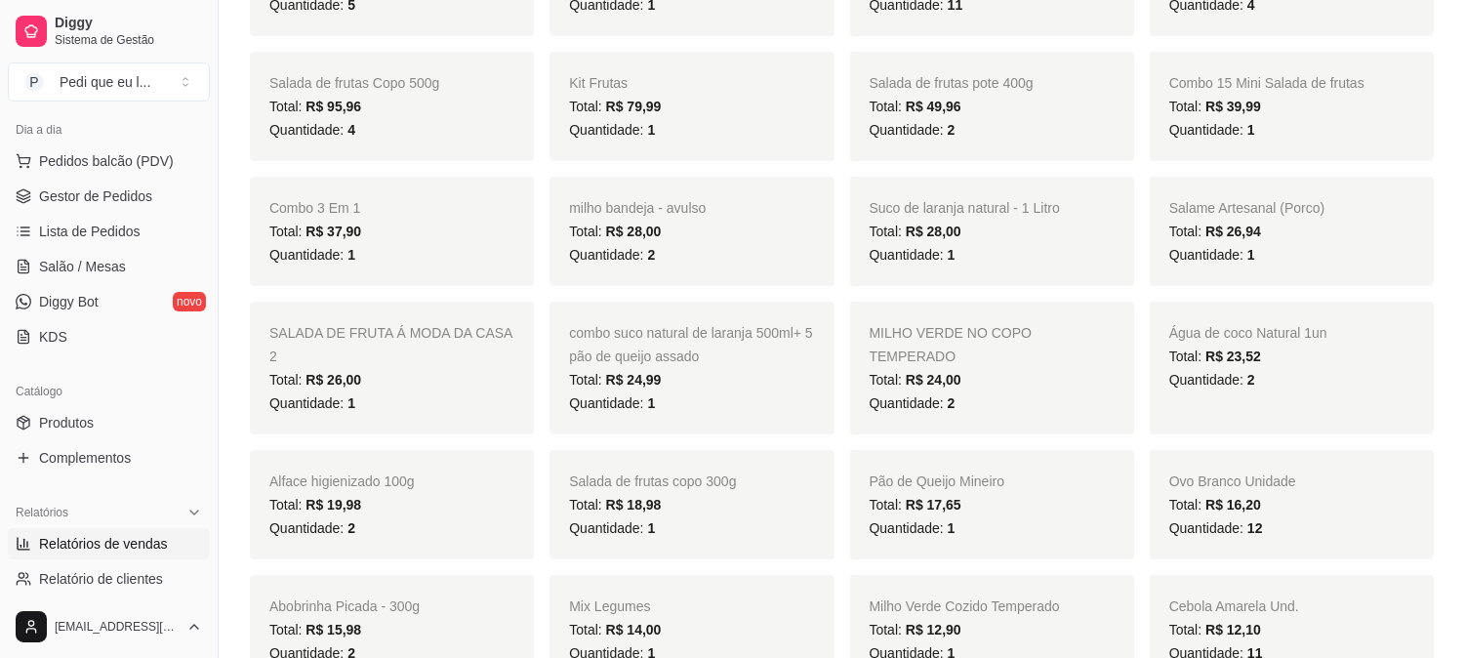
scroll to position [182, 0]
